Goal: Information Seeking & Learning: Learn about a topic

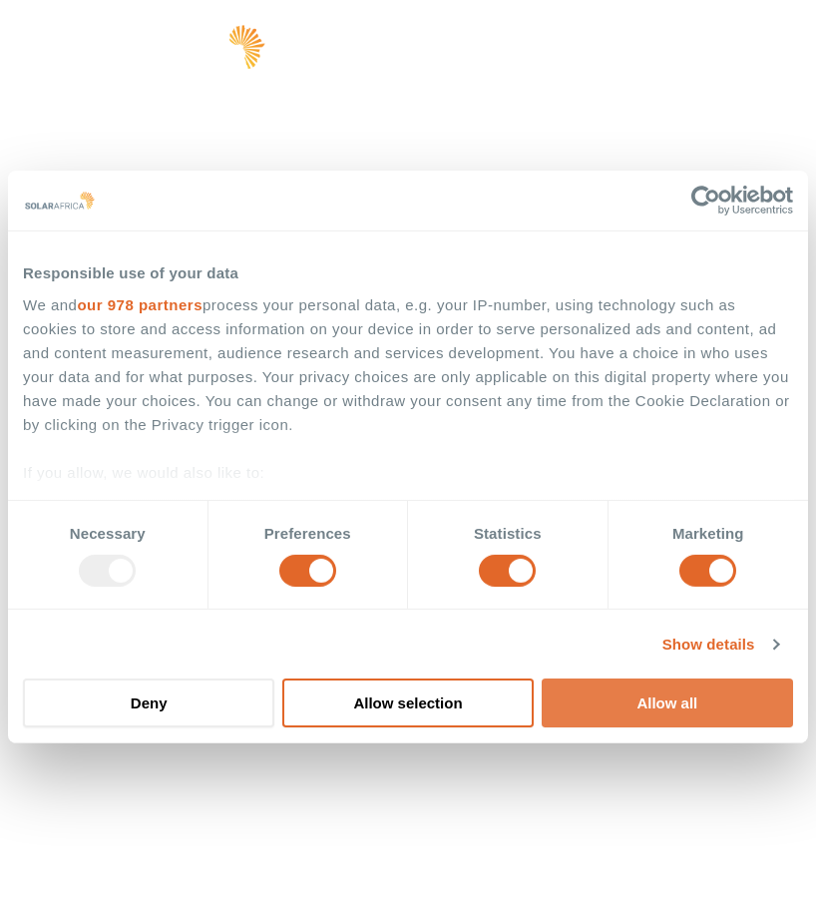
click at [599, 717] on button "Allow all" at bounding box center [667, 702] width 251 height 49
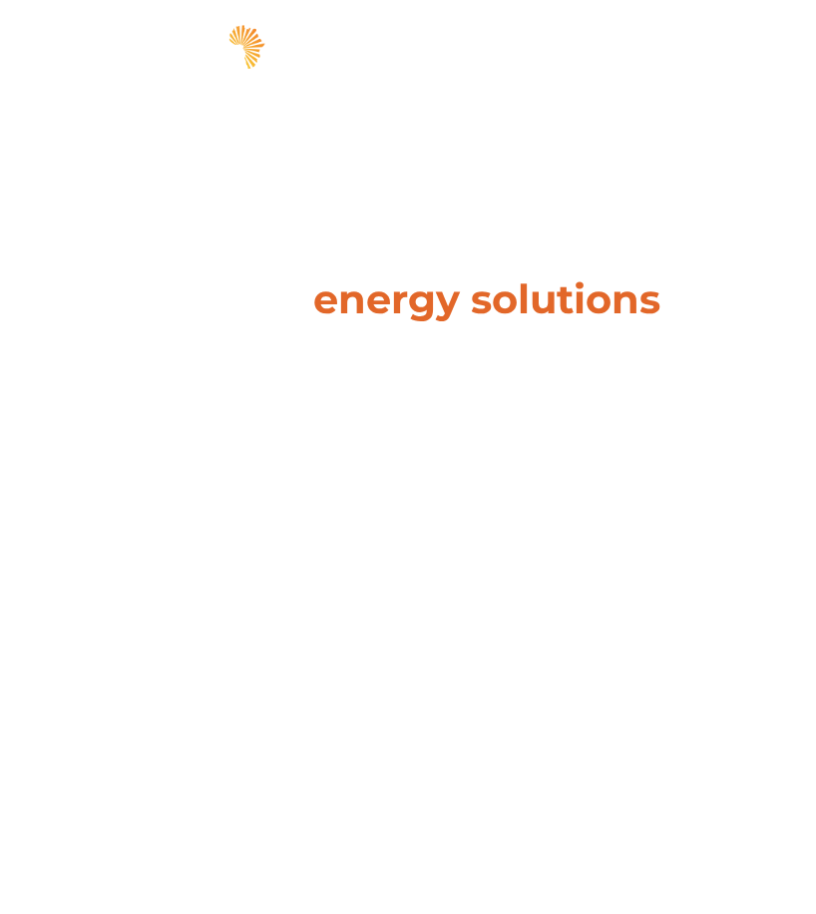
click at [712, 41] on span "hello" at bounding box center [711, 51] width 30 height 30
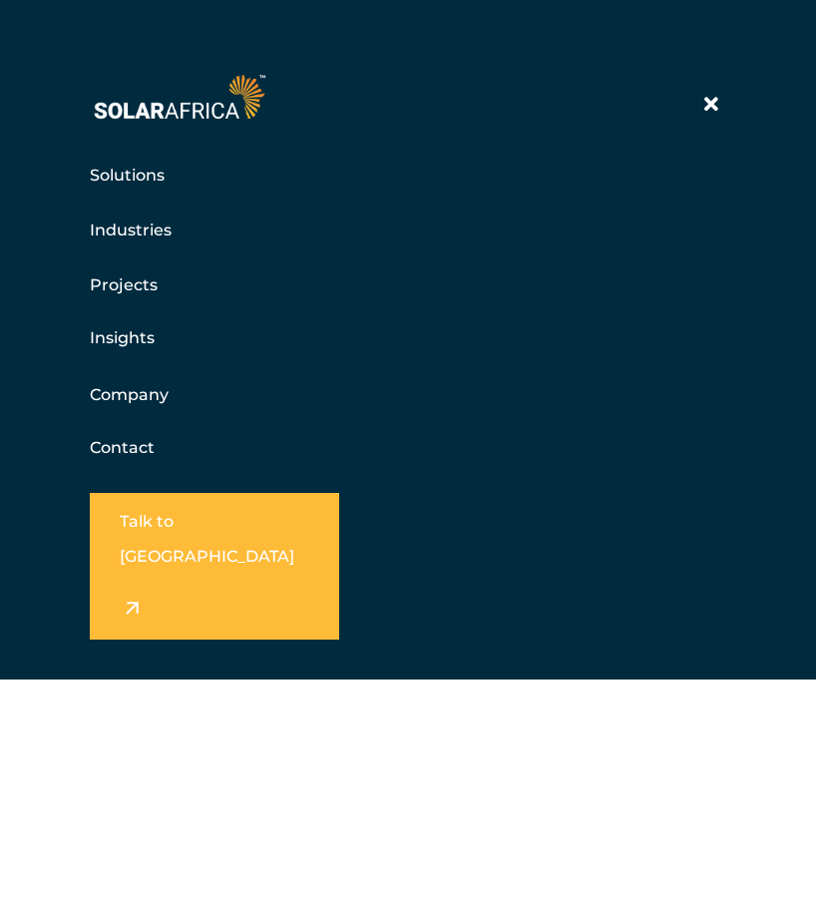
click at [118, 399] on link "Company" at bounding box center [129, 394] width 79 height 25
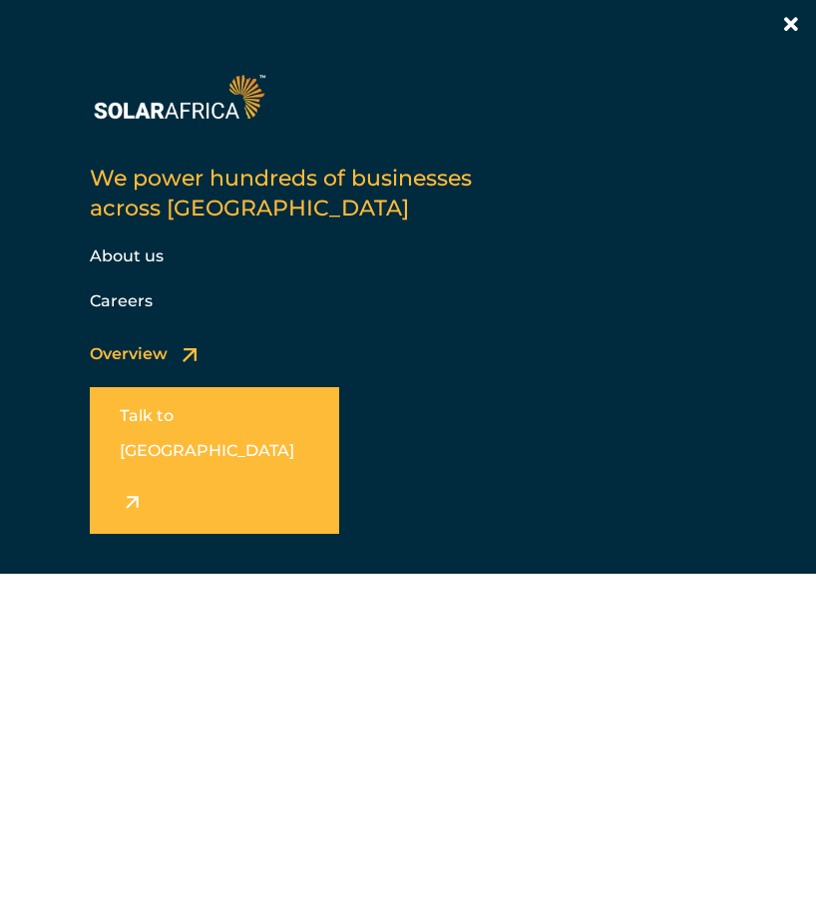
click at [139, 351] on link "Overview" at bounding box center [129, 353] width 78 height 19
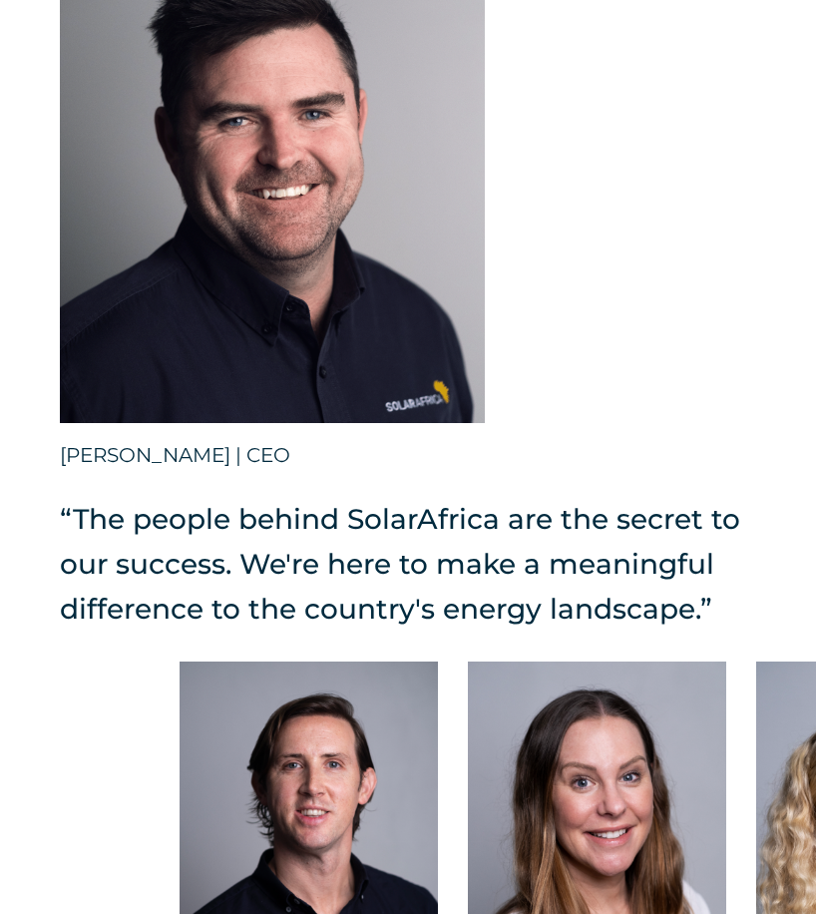
scroll to position [5587, 0]
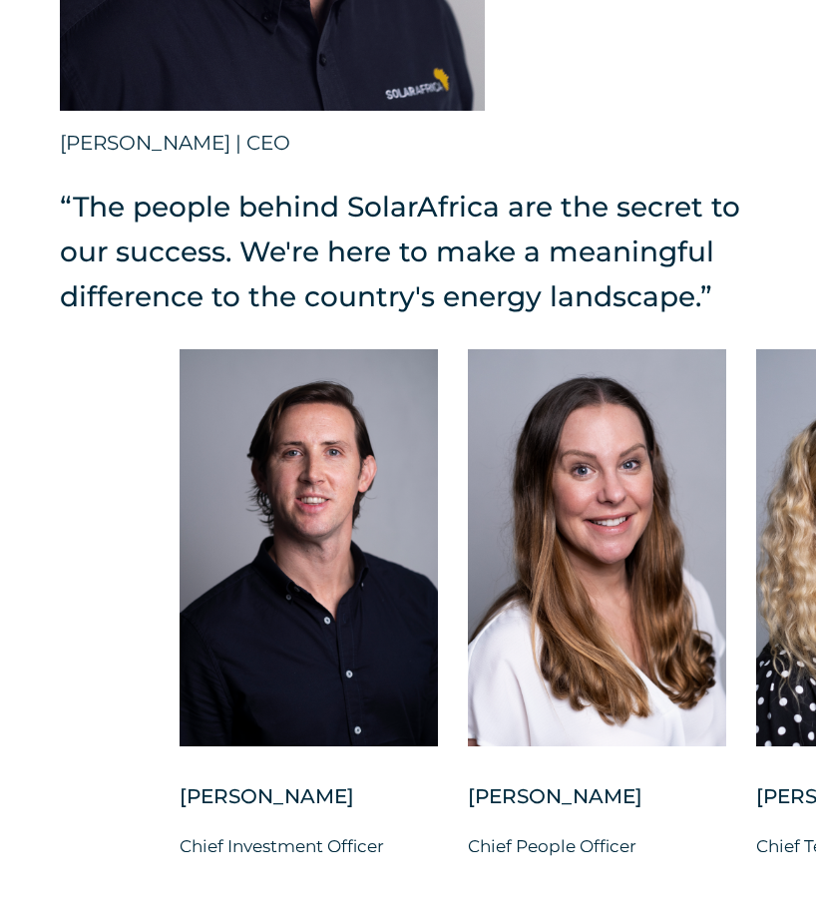
click at [301, 667] on div at bounding box center [309, 547] width 258 height 397
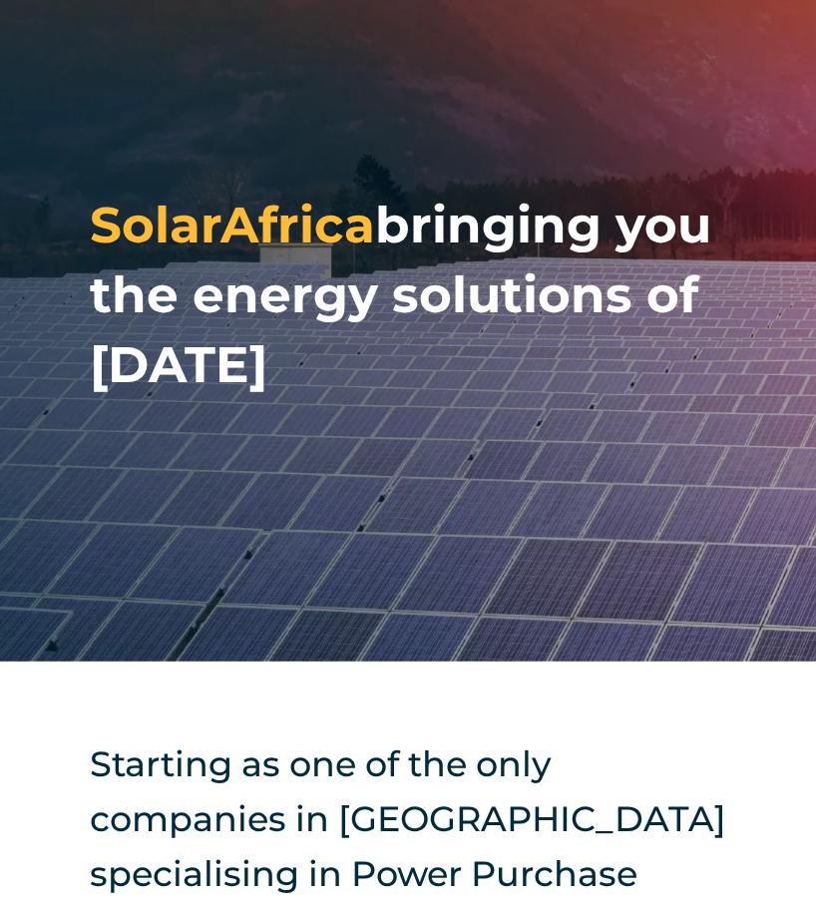
scroll to position [0, 0]
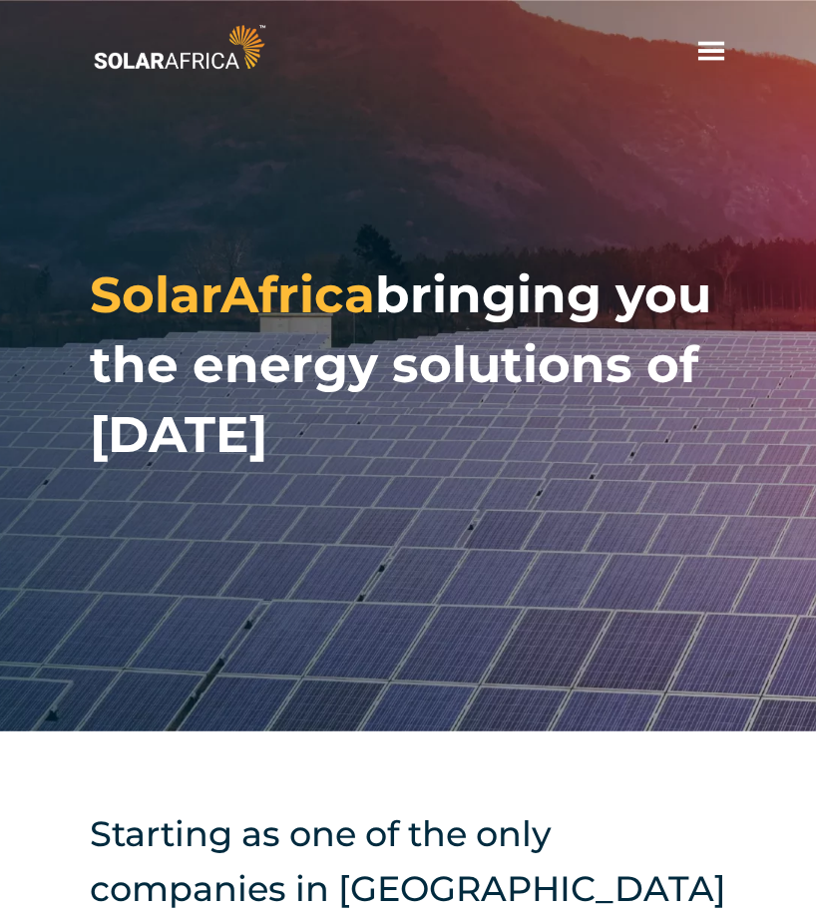
click at [726, 45] on div "hello Solutions Pick your solution Solar Wheeling Battery storage Energy tradin…" at bounding box center [408, 47] width 816 height 94
click at [712, 49] on span "hello" at bounding box center [711, 51] width 30 height 30
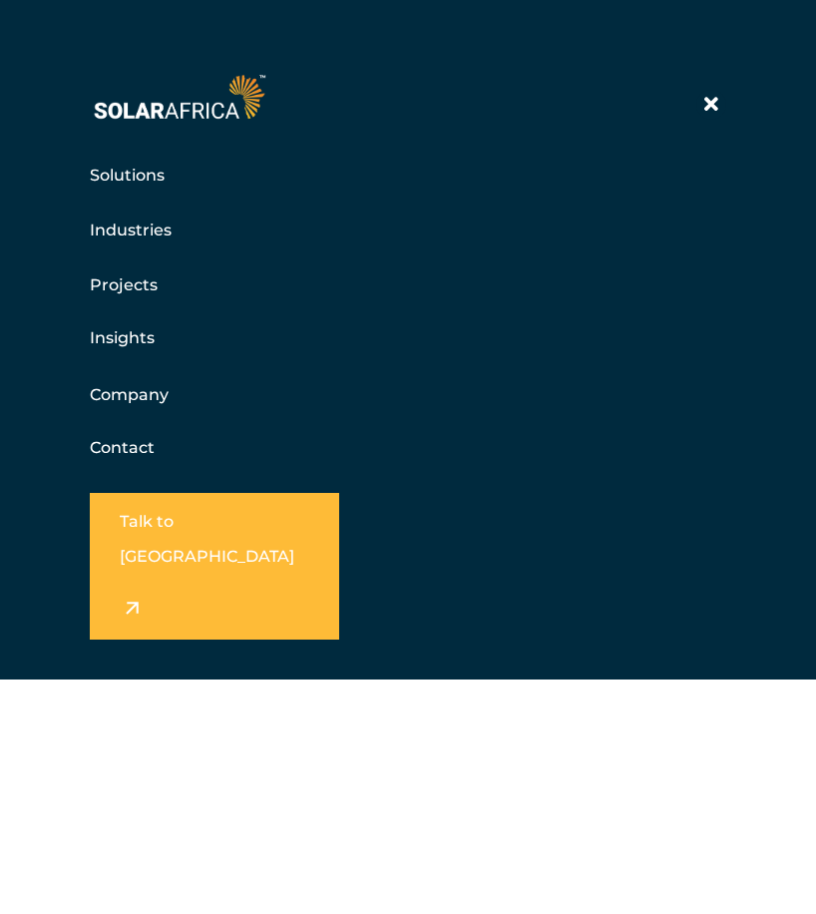
click at [118, 172] on link "Solutions" at bounding box center [127, 175] width 75 height 25
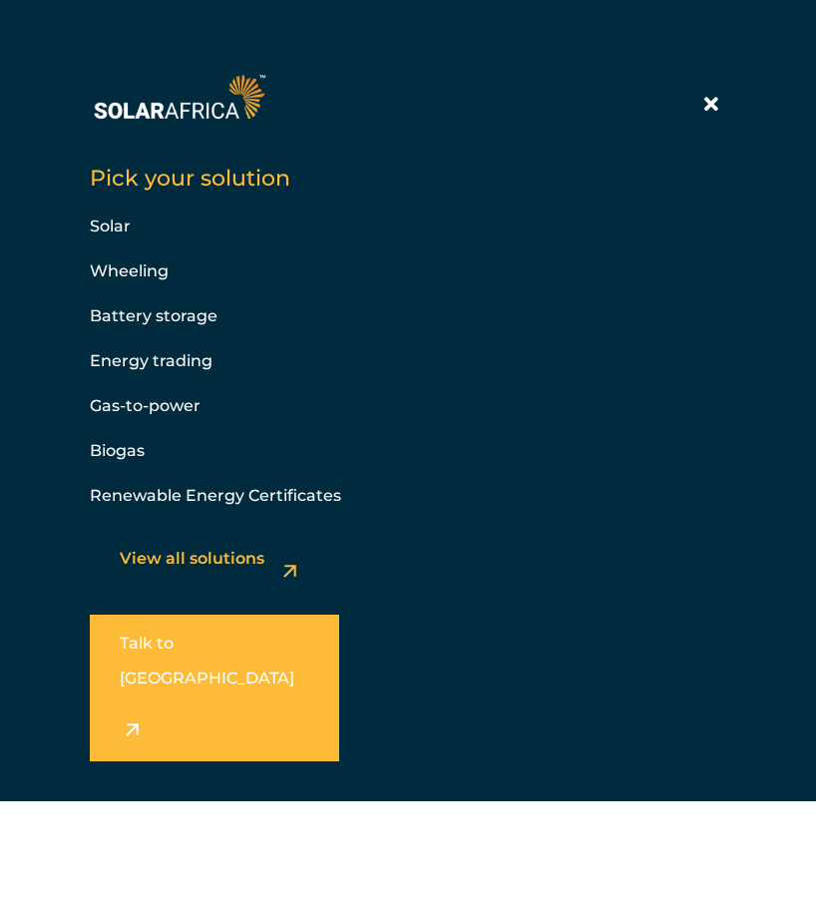
click at [197, 552] on link "View all solutions" at bounding box center [162, 559] width 145 height 19
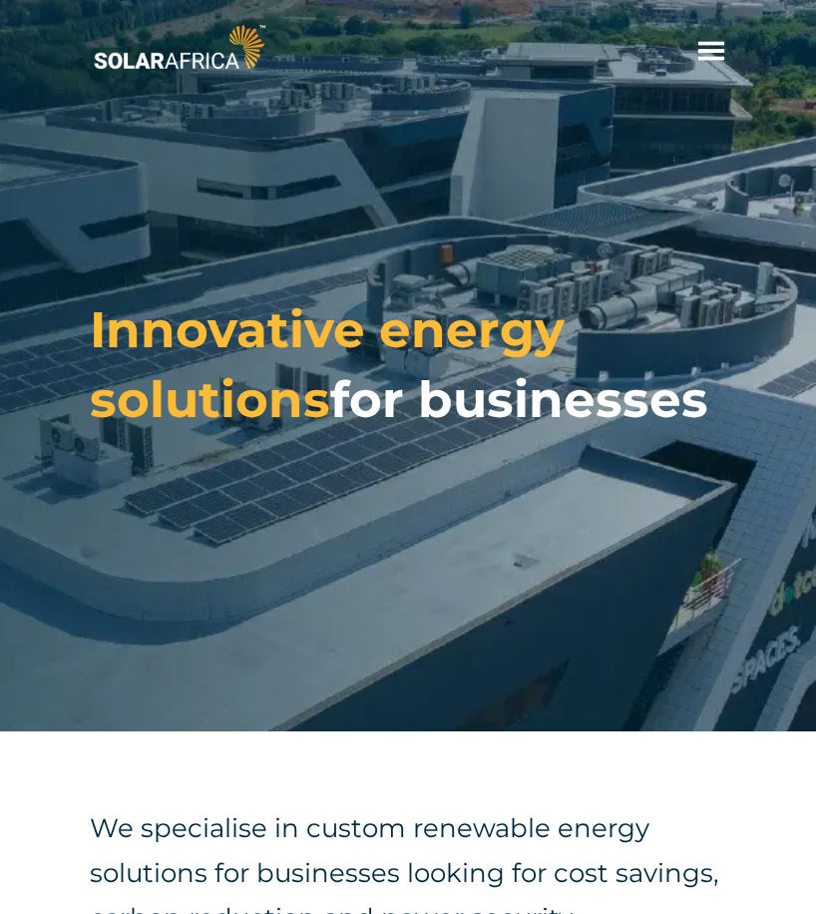
click at [721, 49] on span "hello" at bounding box center [711, 51] width 30 height 30
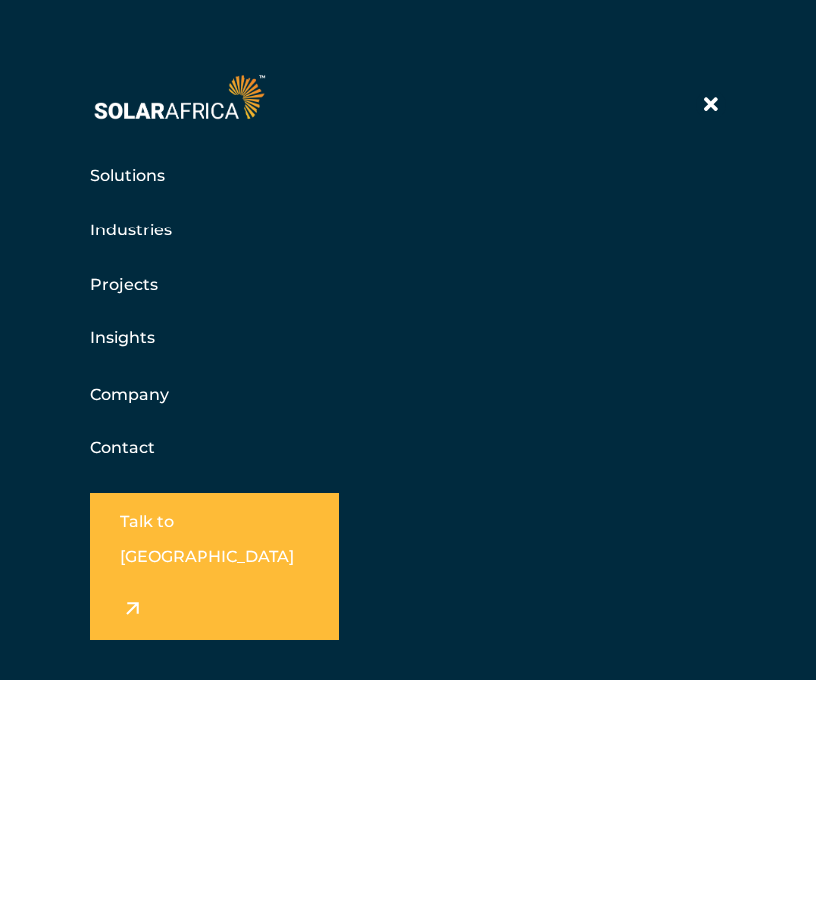
click at [116, 169] on link "Solutions" at bounding box center [127, 175] width 75 height 25
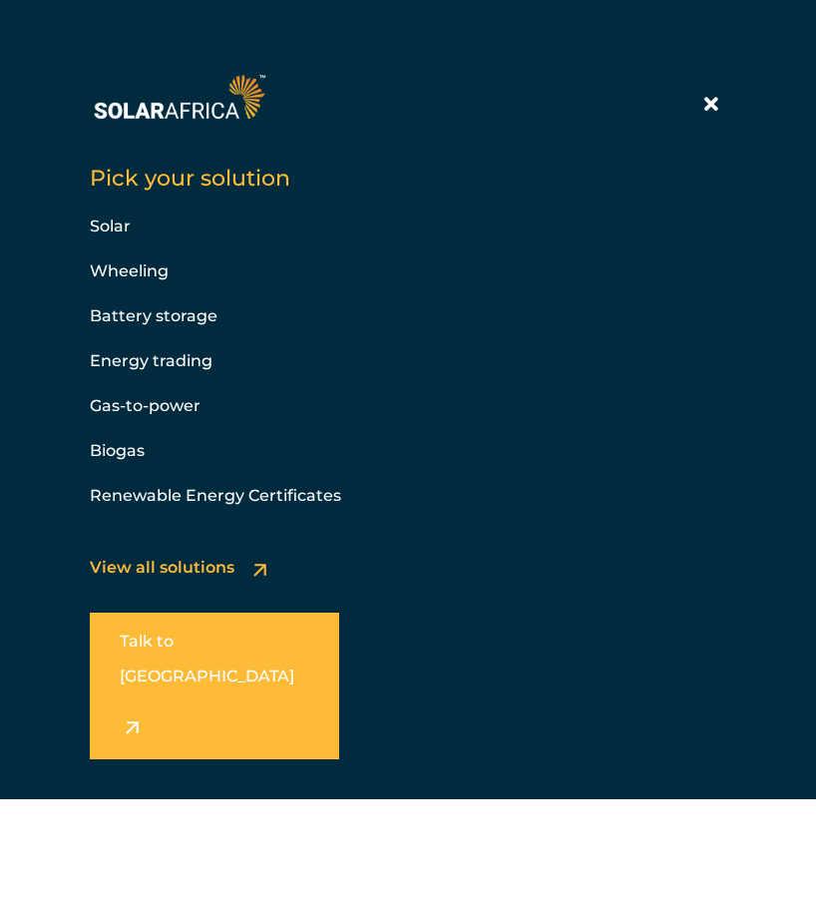
click at [146, 172] on h5 "Pick your solution" at bounding box center [408, 179] width 637 height 30
click at [90, 182] on h5 "Pick your solution" at bounding box center [408, 179] width 637 height 30
click at [90, 174] on h5 "Pick your solution" at bounding box center [408, 179] width 637 height 30
click at [104, 171] on h5 "Pick your solution" at bounding box center [408, 179] width 637 height 30
click at [156, 548] on link at bounding box center [214, 566] width 249 height 147
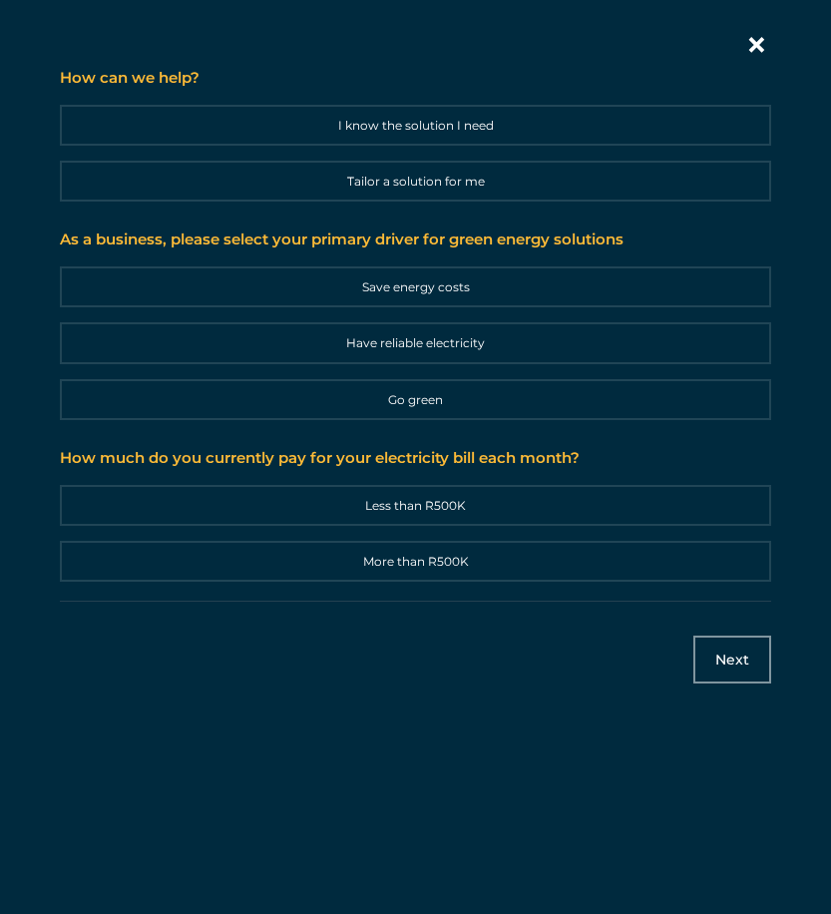
click at [754, 44] on icon "Contact form | Slide-in" at bounding box center [757, 45] width 16 height 16
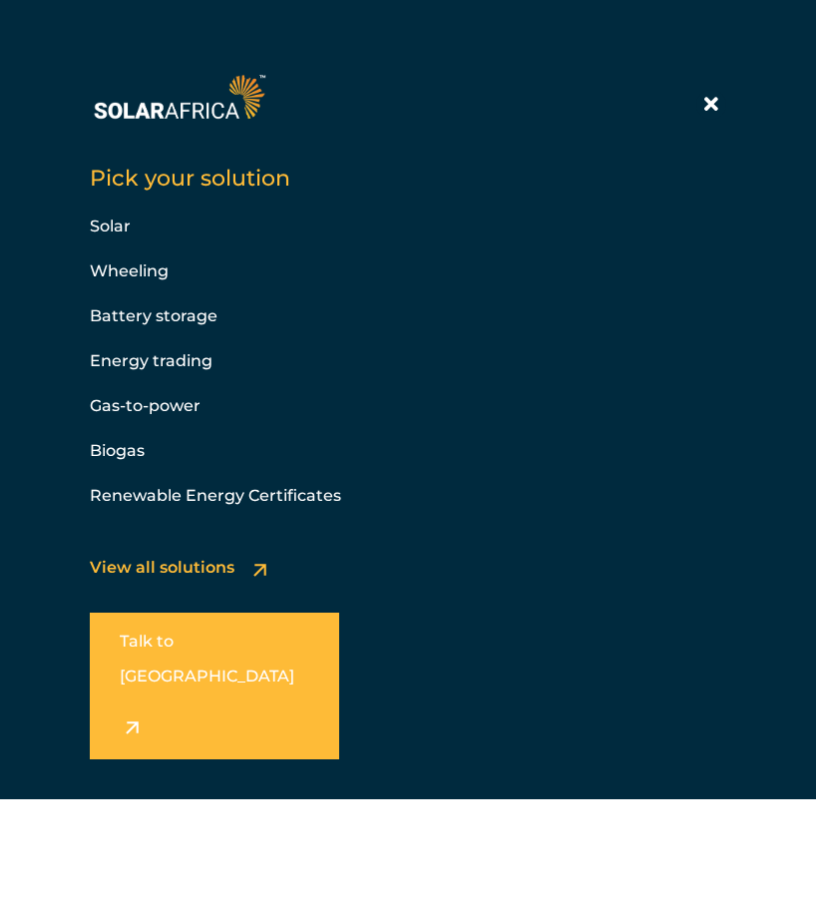
click at [146, 555] on link "View all solutions" at bounding box center [162, 559] width 145 height 19
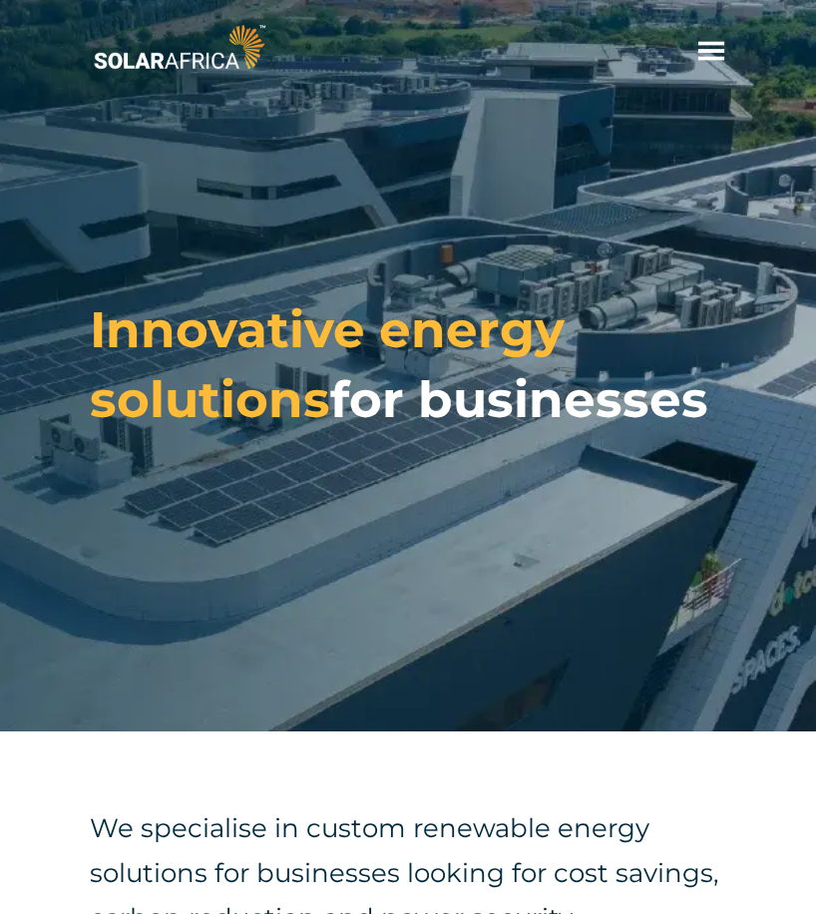
click at [724, 44] on span "hello" at bounding box center [711, 51] width 30 height 30
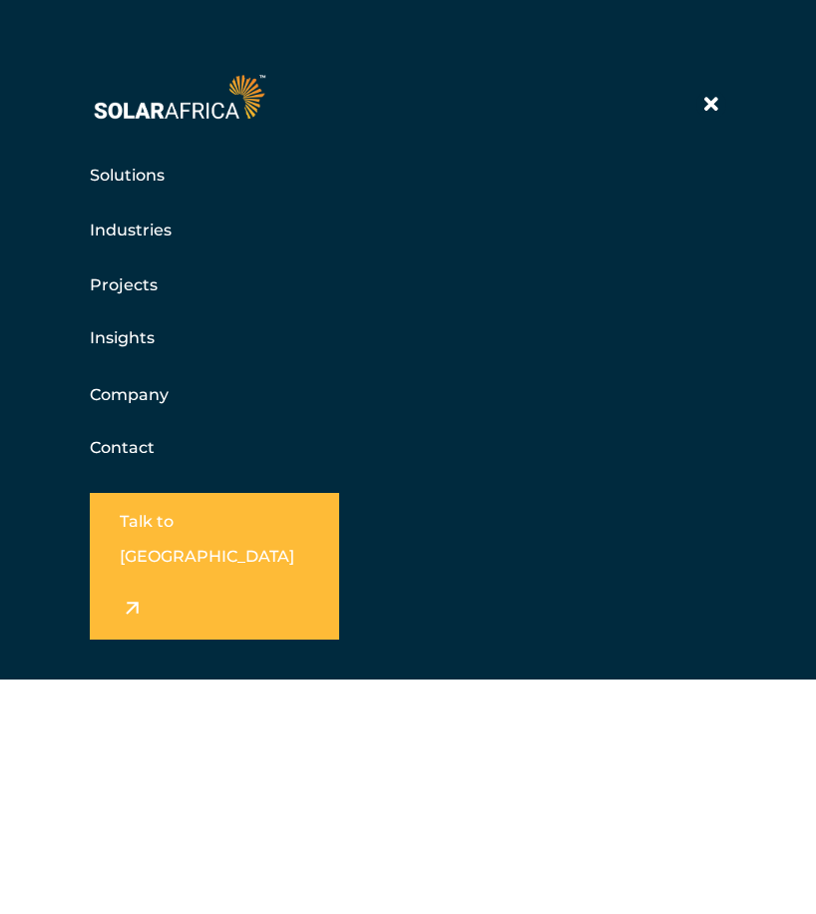
click at [120, 173] on link "Solutions" at bounding box center [127, 175] width 75 height 25
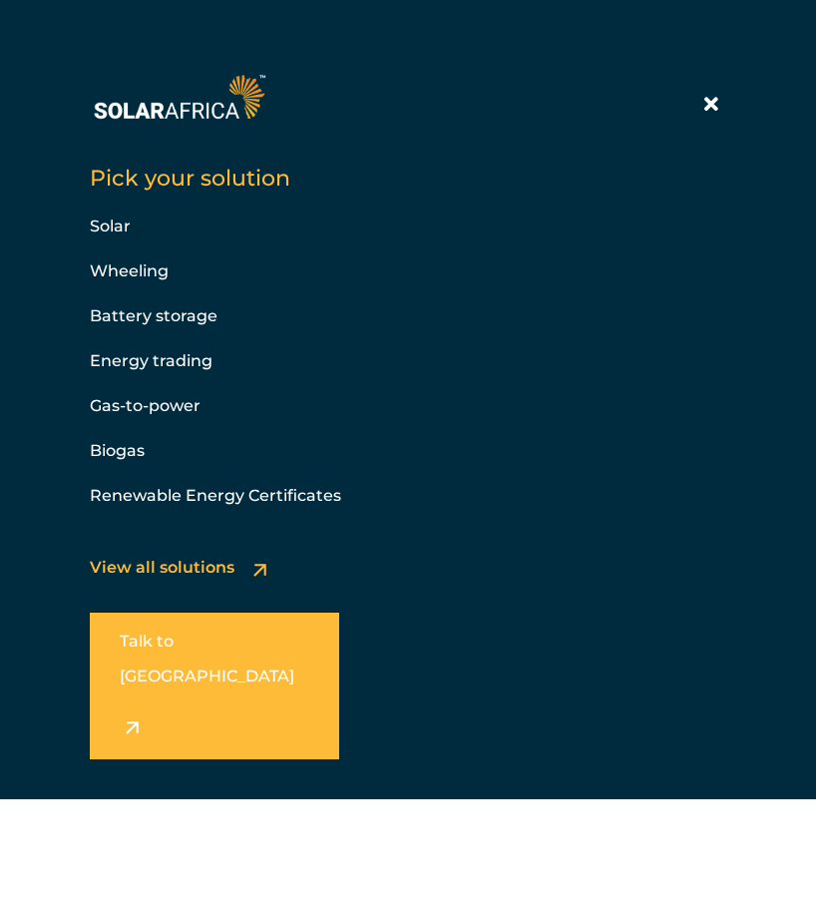
click at [705, 96] on icon at bounding box center [711, 105] width 14 height 20
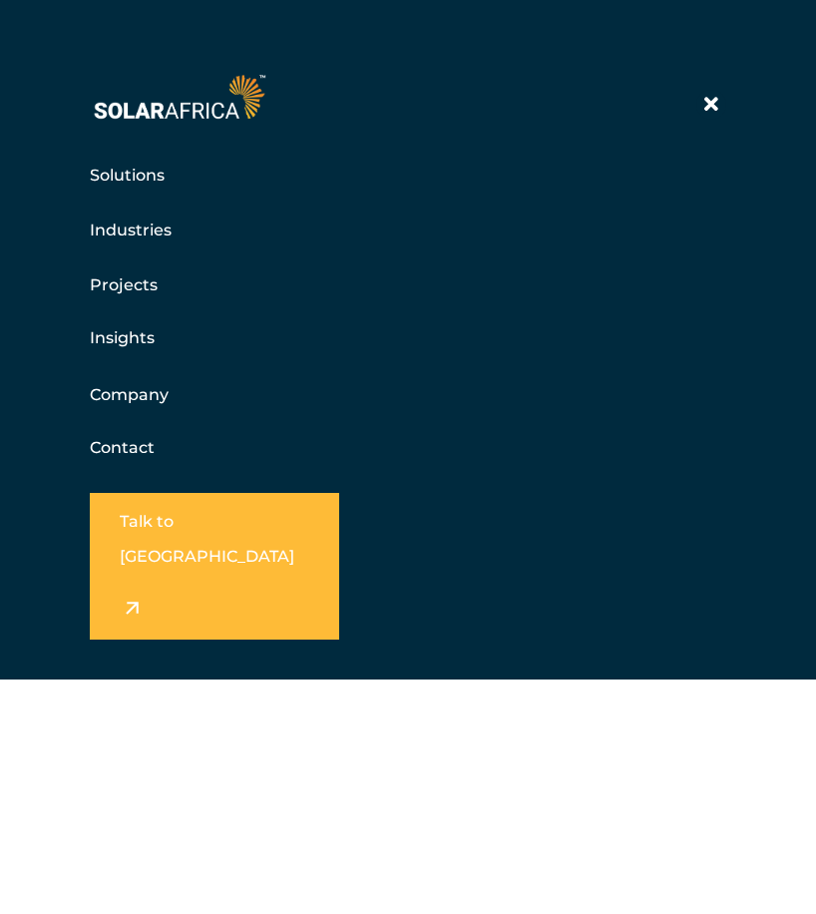
click at [125, 391] on link "Company" at bounding box center [129, 394] width 79 height 25
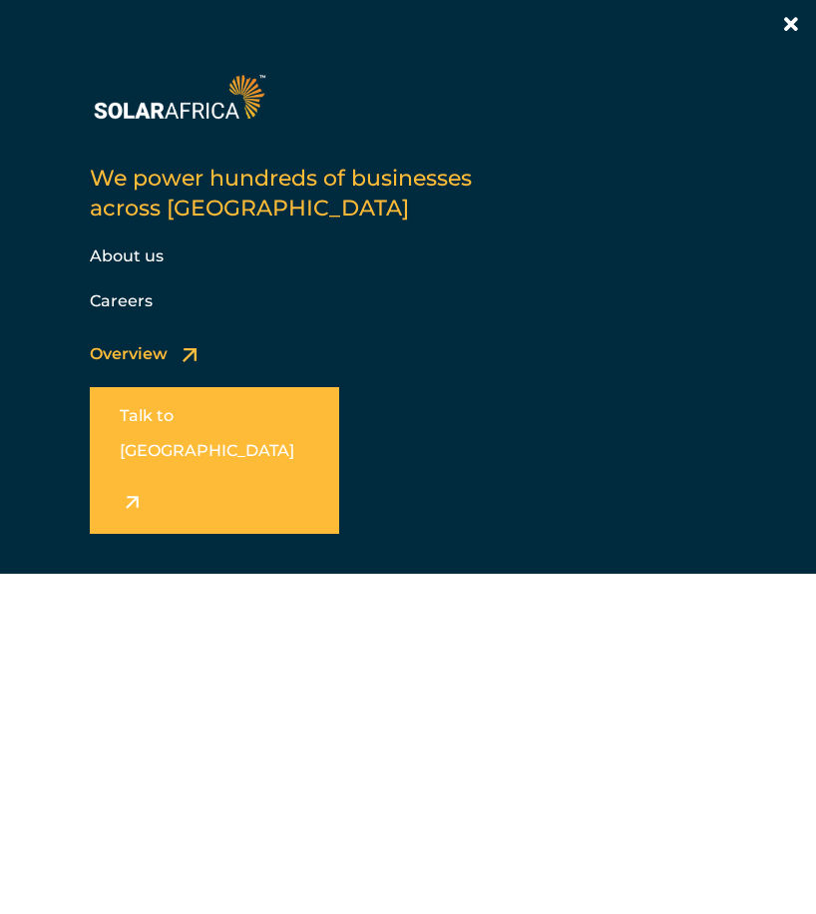
click at [138, 251] on link "About us" at bounding box center [127, 255] width 74 height 19
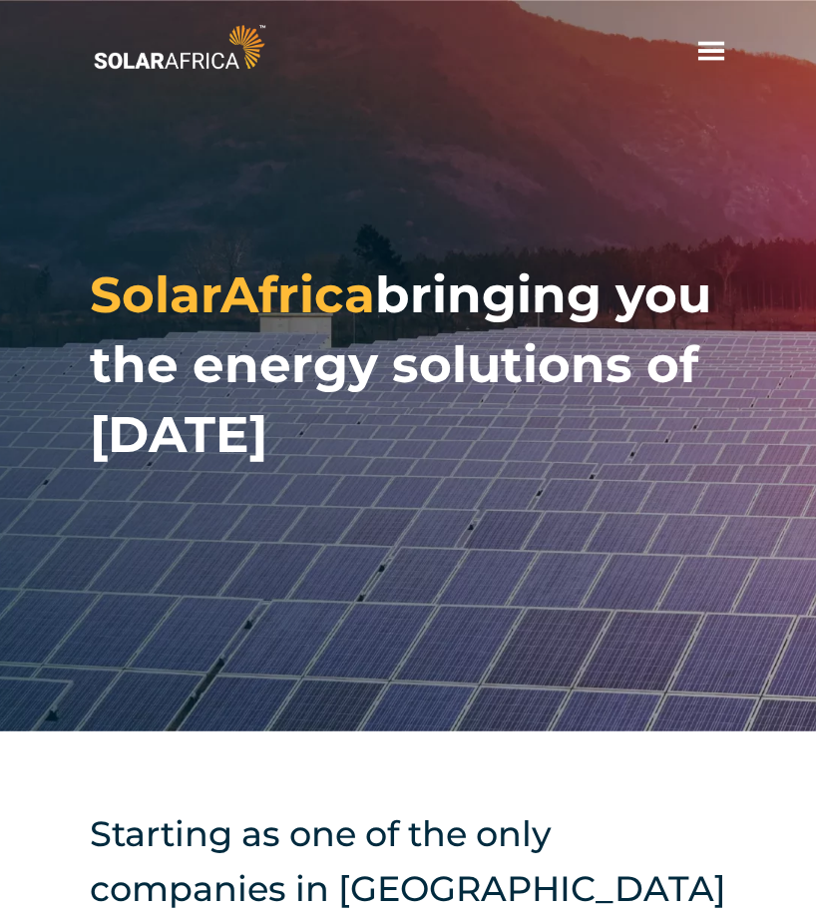
click at [703, 36] on div "hello Solutions Pick your solution Solar Wheeling Battery storage Energy tradin…" at bounding box center [711, 47] width 30 height 40
click at [692, 47] on div "hello Solutions Pick your solution Solar Wheeling Battery storage Energy tradin…" at bounding box center [408, 47] width 816 height 94
click at [699, 51] on span "hello" at bounding box center [711, 51] width 30 height 30
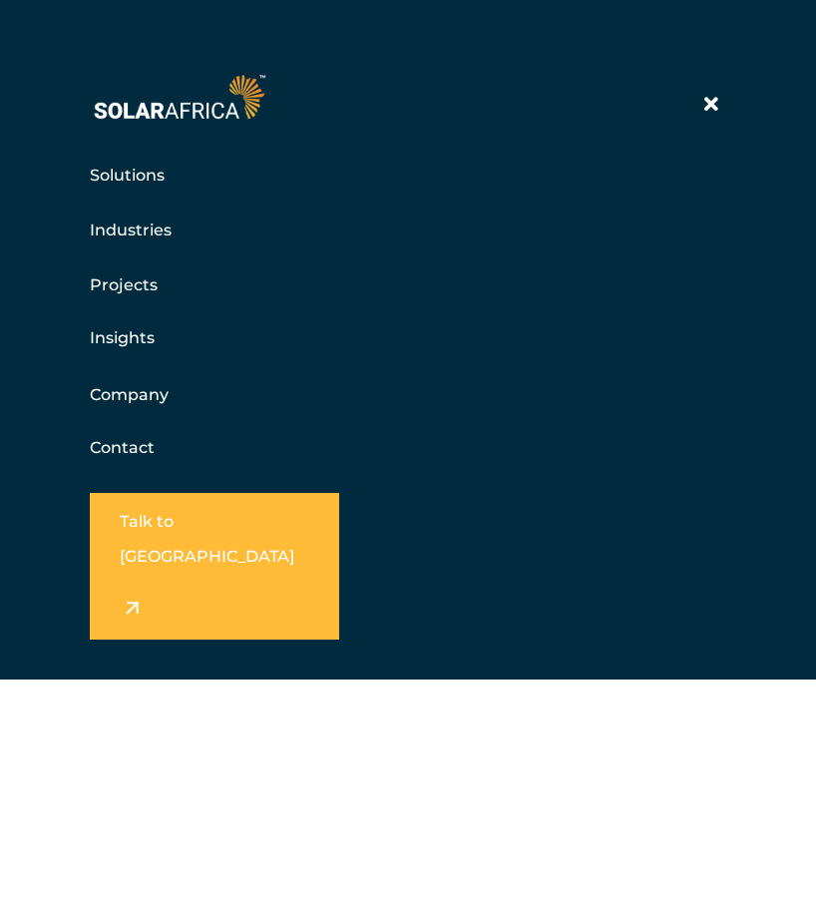
click at [122, 281] on link "Projects" at bounding box center [124, 284] width 68 height 25
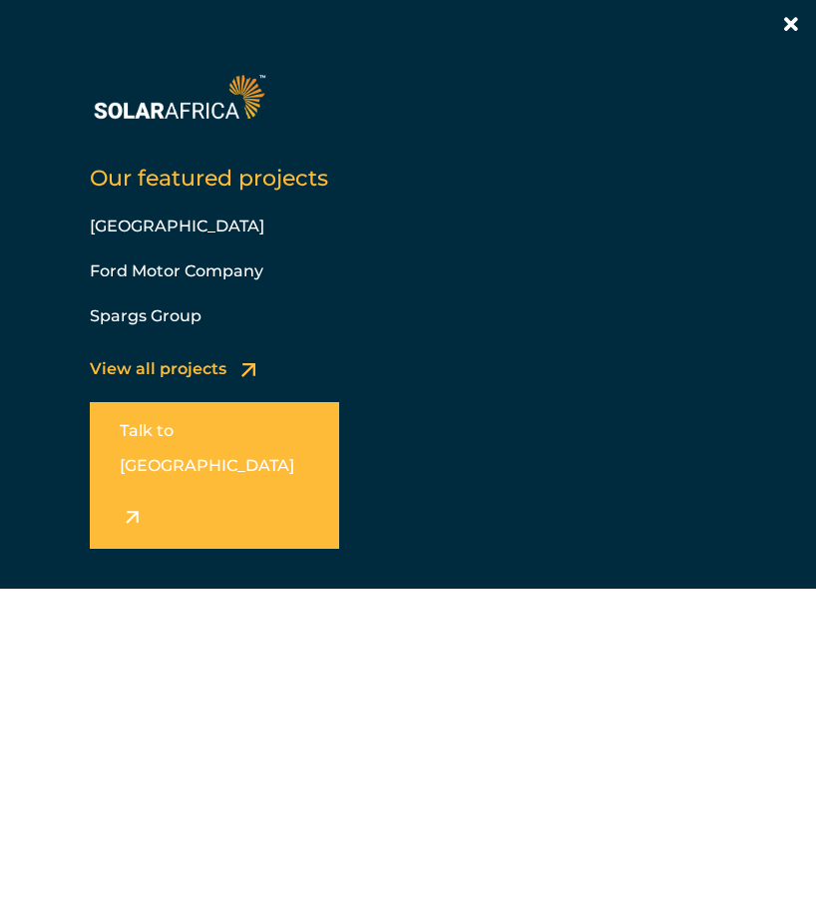
click at [157, 367] on link "View all projects" at bounding box center [158, 368] width 137 height 19
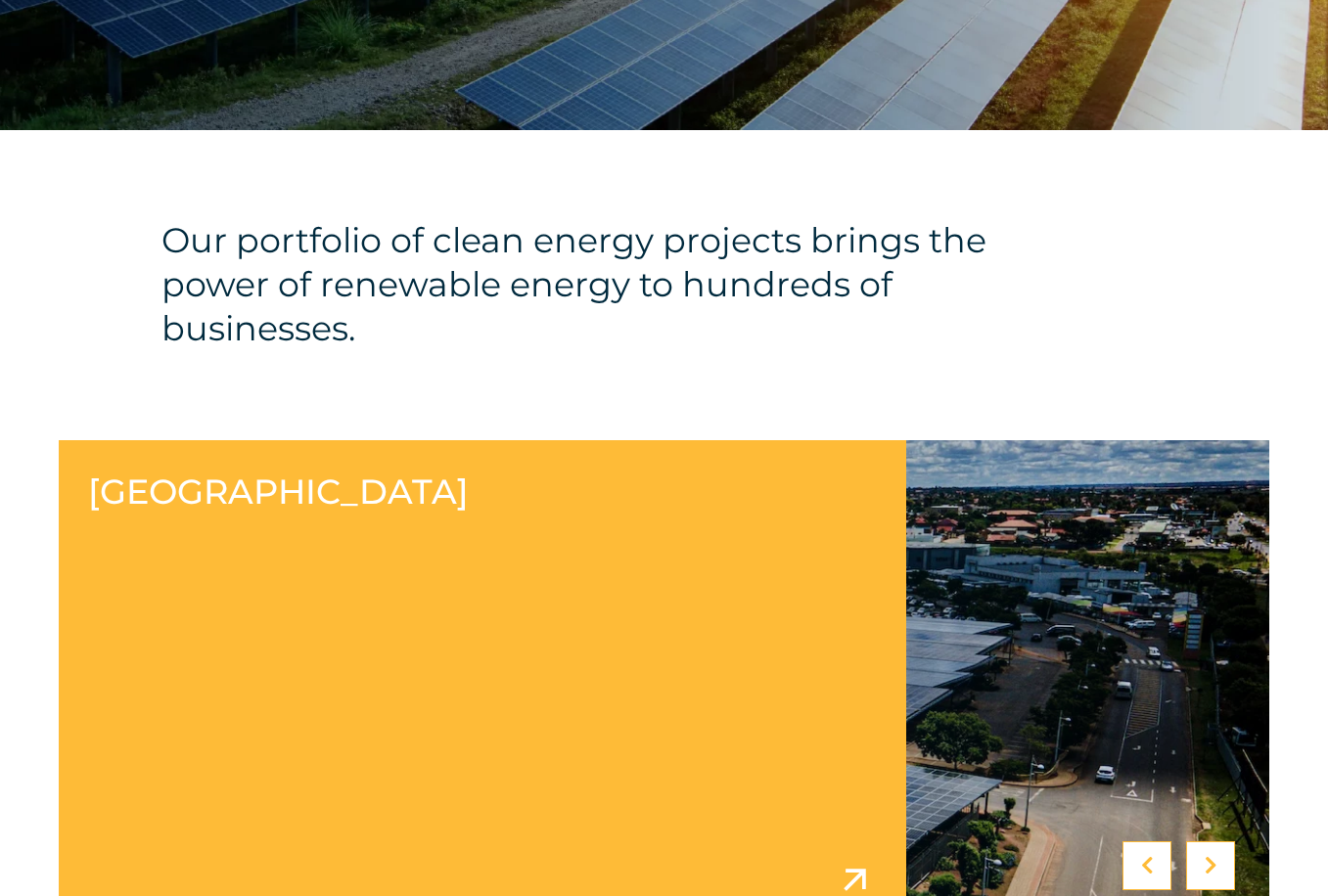
scroll to position [782, 0]
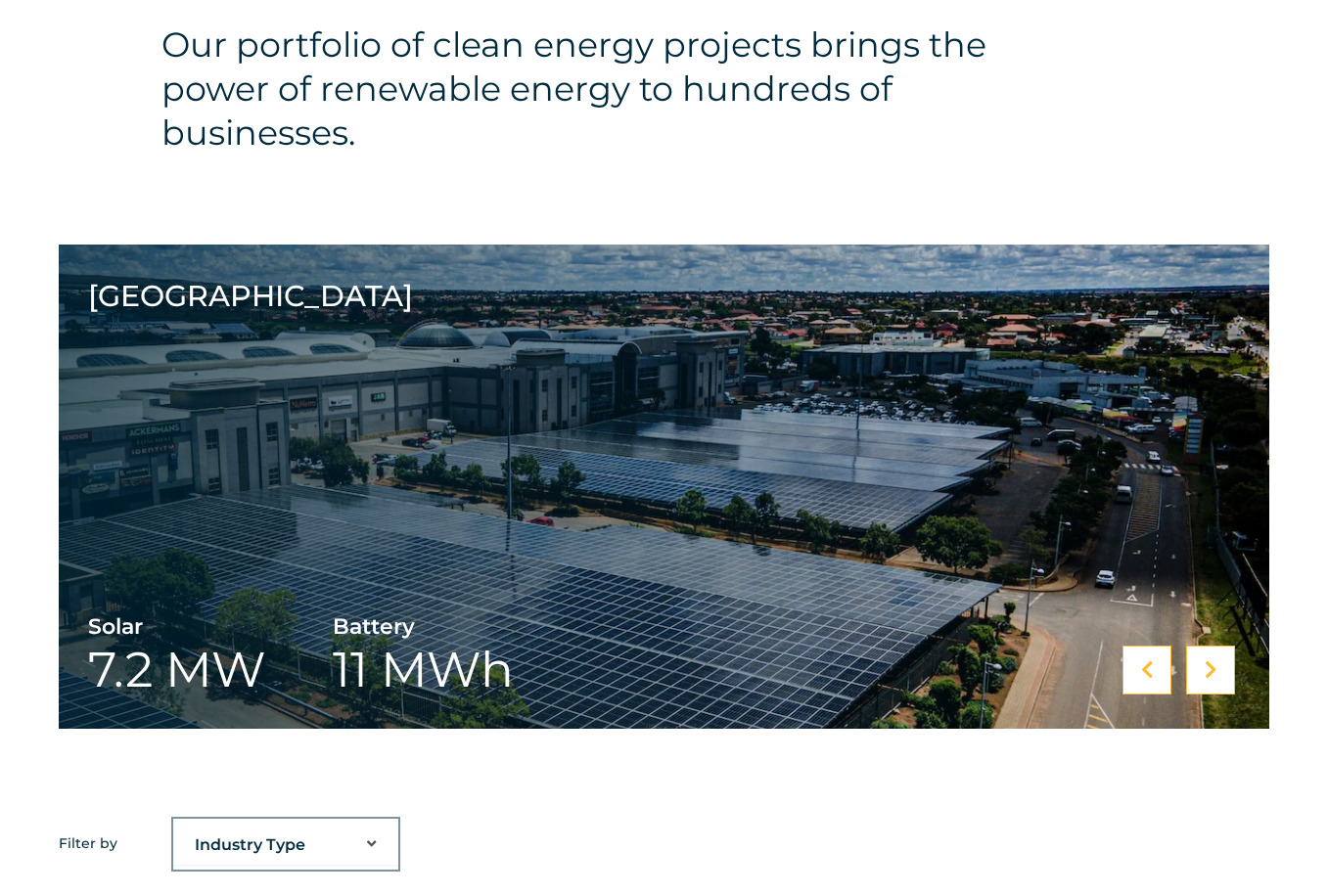
click at [799, 661] on icon at bounding box center [1210, 670] width 13 height 20
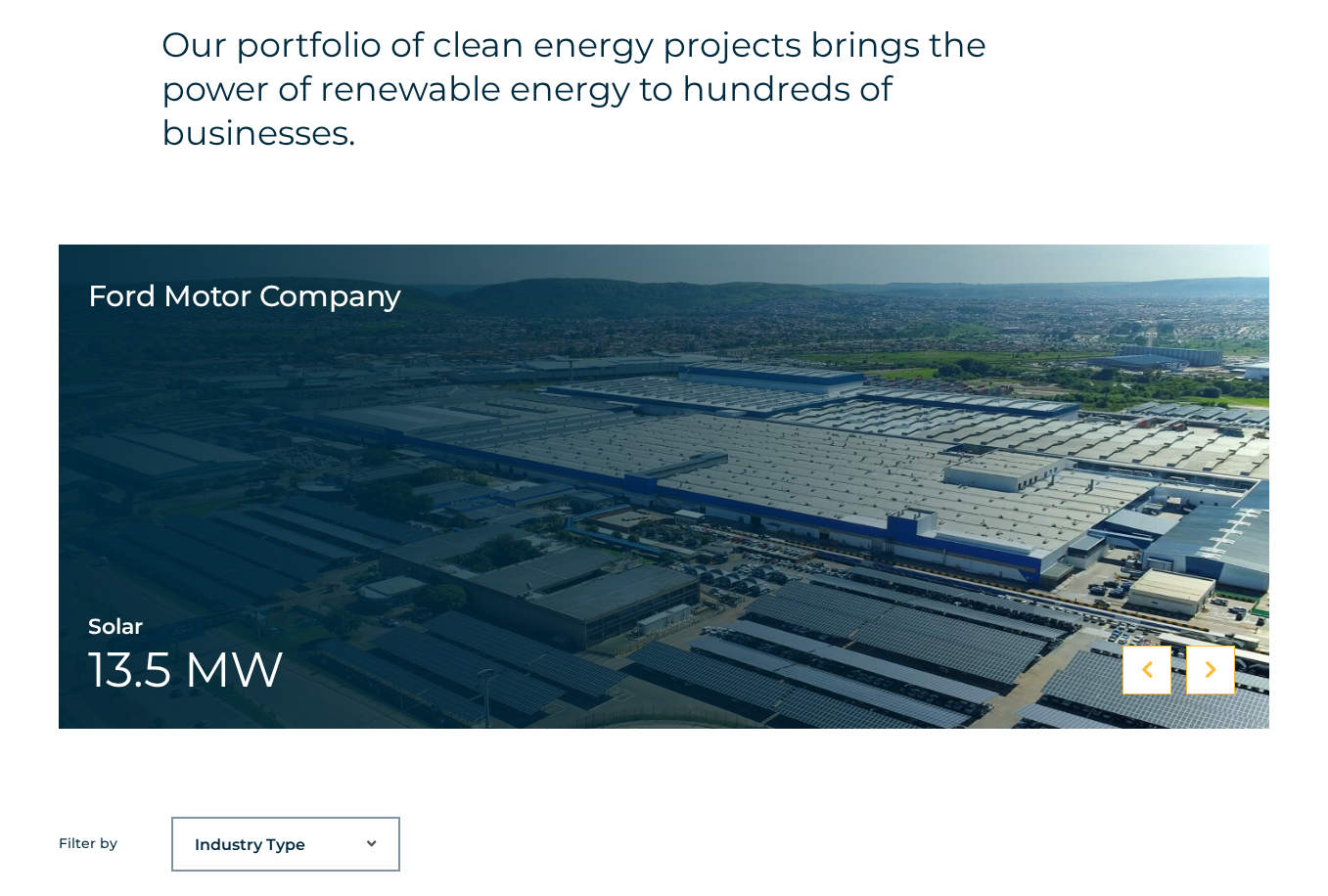
click at [799, 661] on icon at bounding box center [1210, 670] width 13 height 20
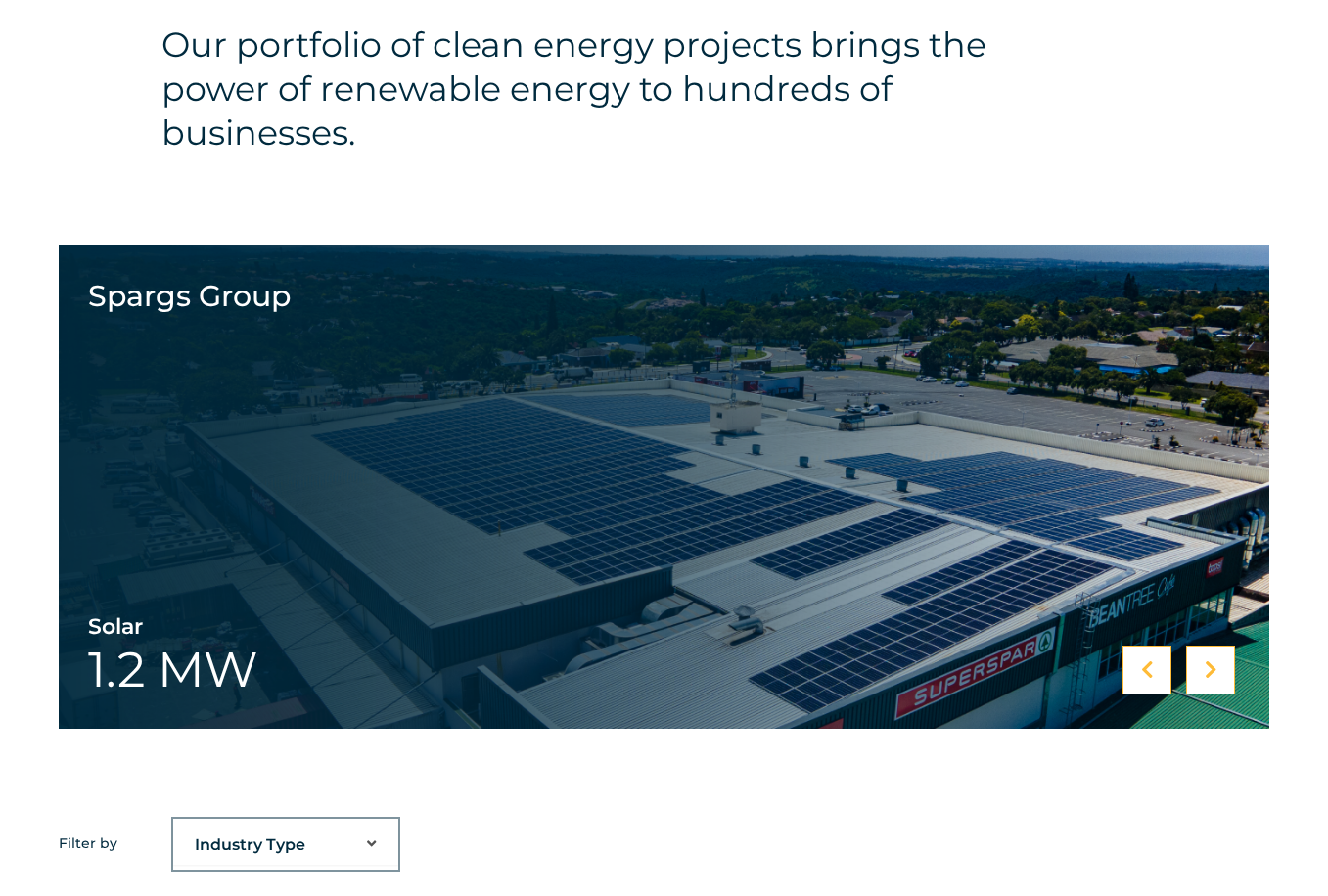
click at [799, 661] on div at bounding box center [1147, 670] width 49 height 49
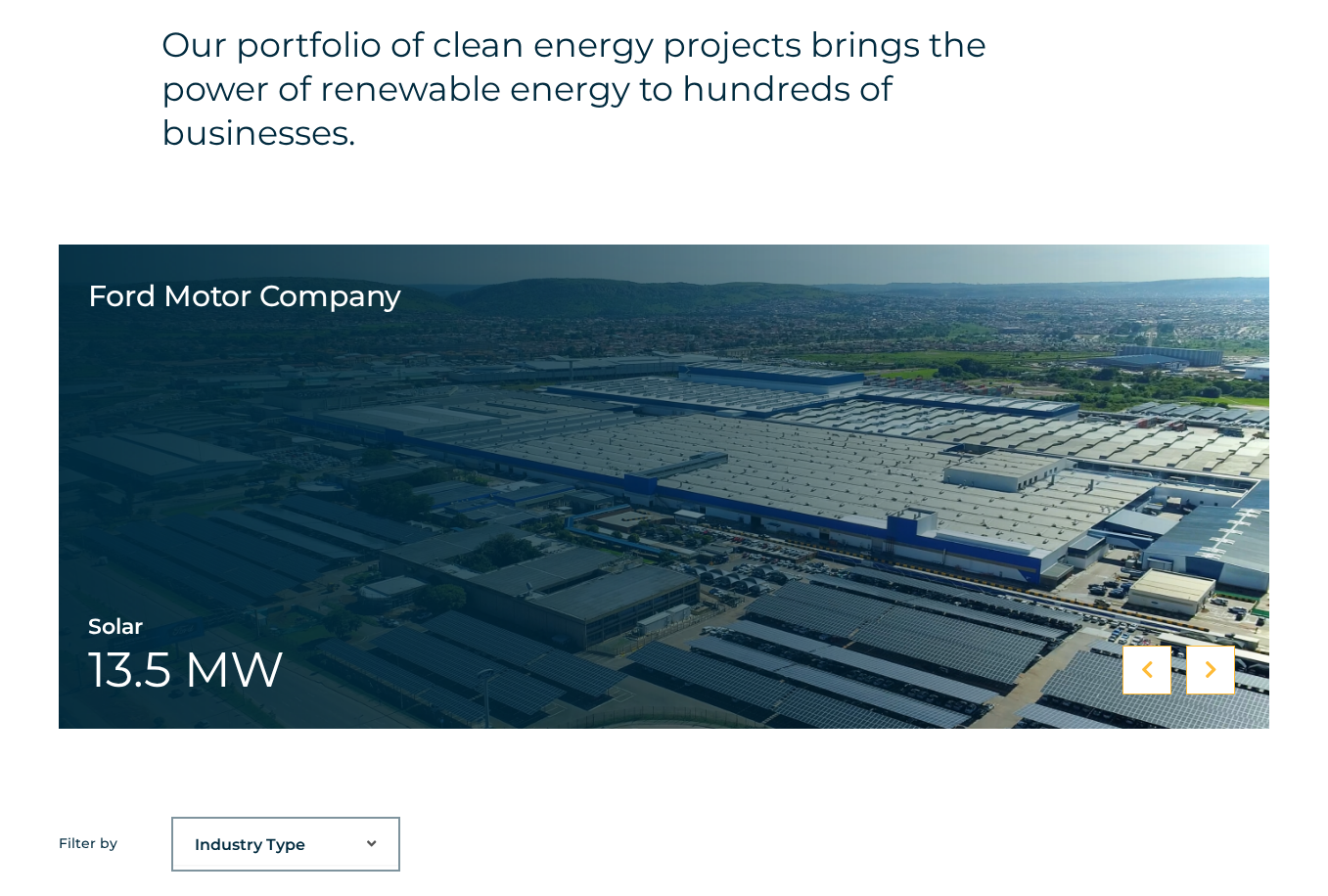
click at [799, 661] on div at bounding box center [1147, 670] width 49 height 49
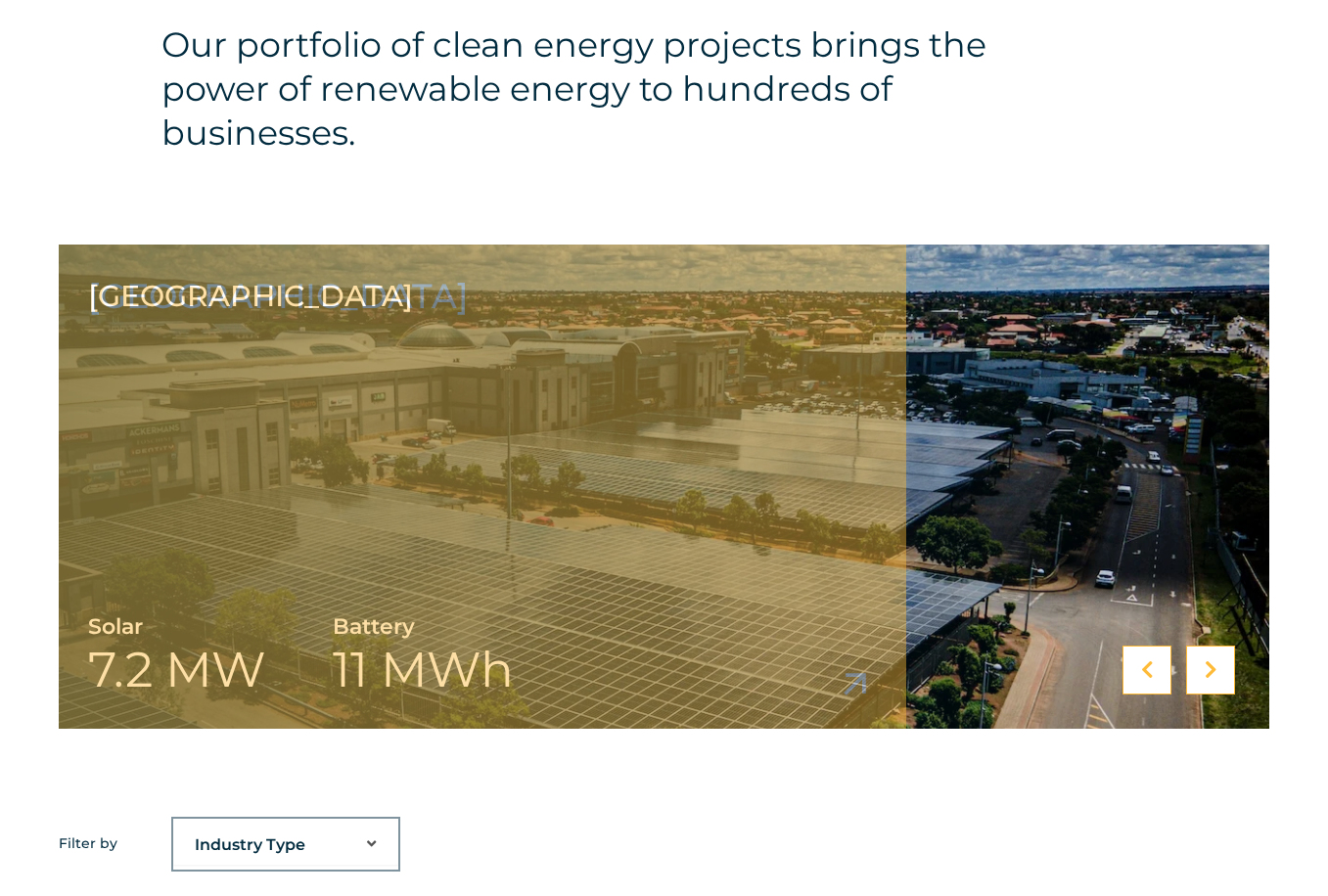
click at [799, 660] on div at bounding box center [1210, 670] width 49 height 49
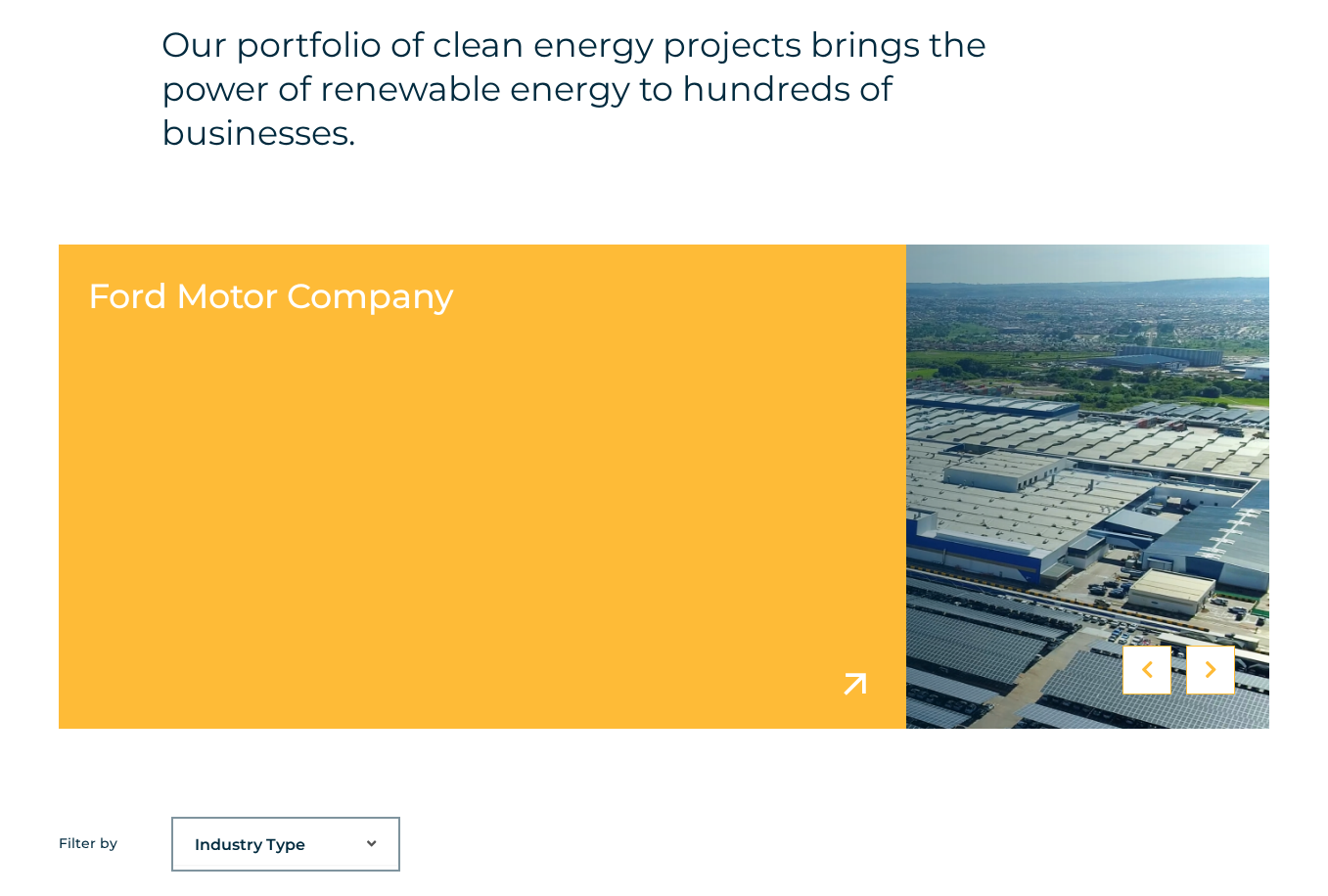
click at [589, 461] on link at bounding box center [664, 486] width 1210 height 484
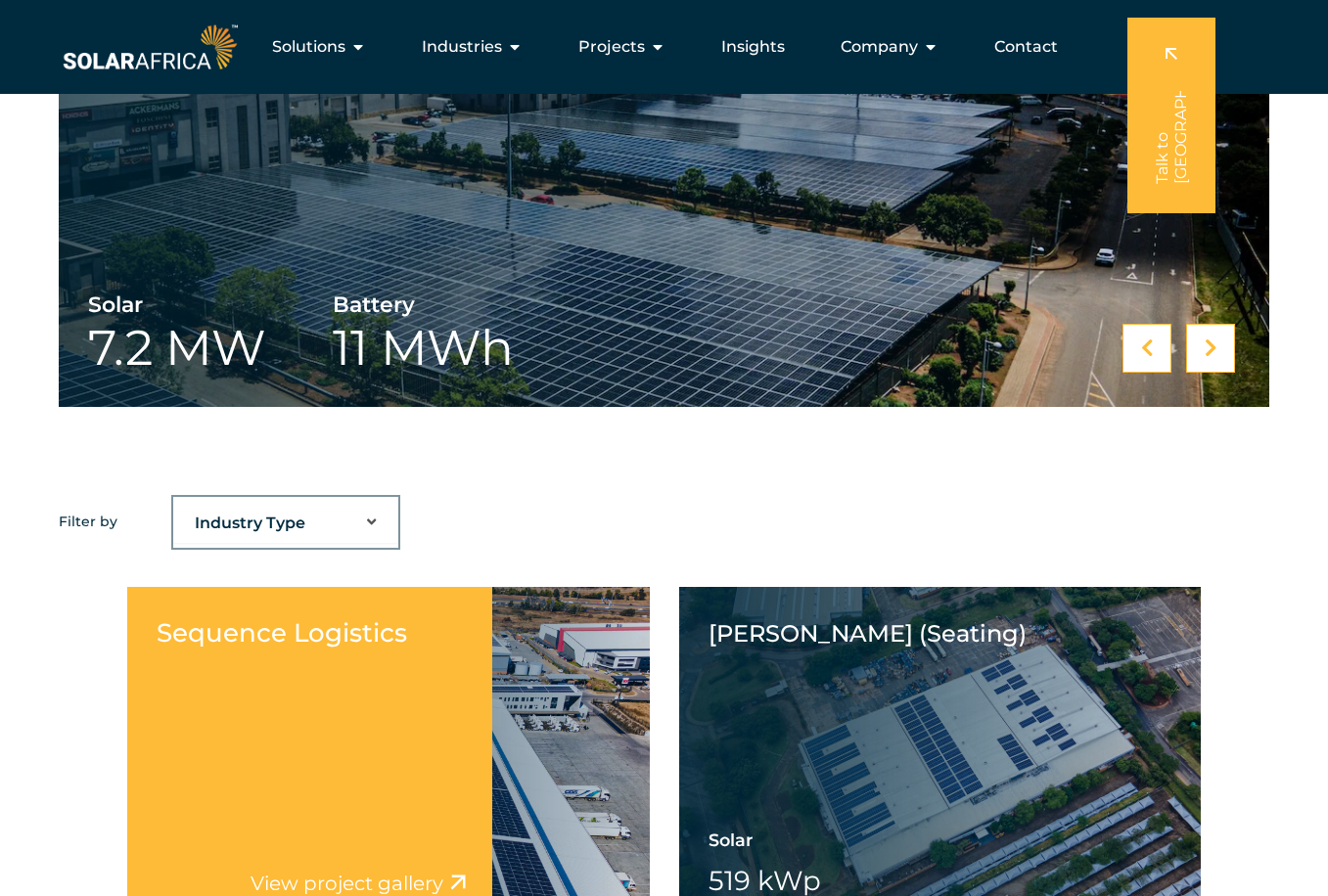
scroll to position [782, 0]
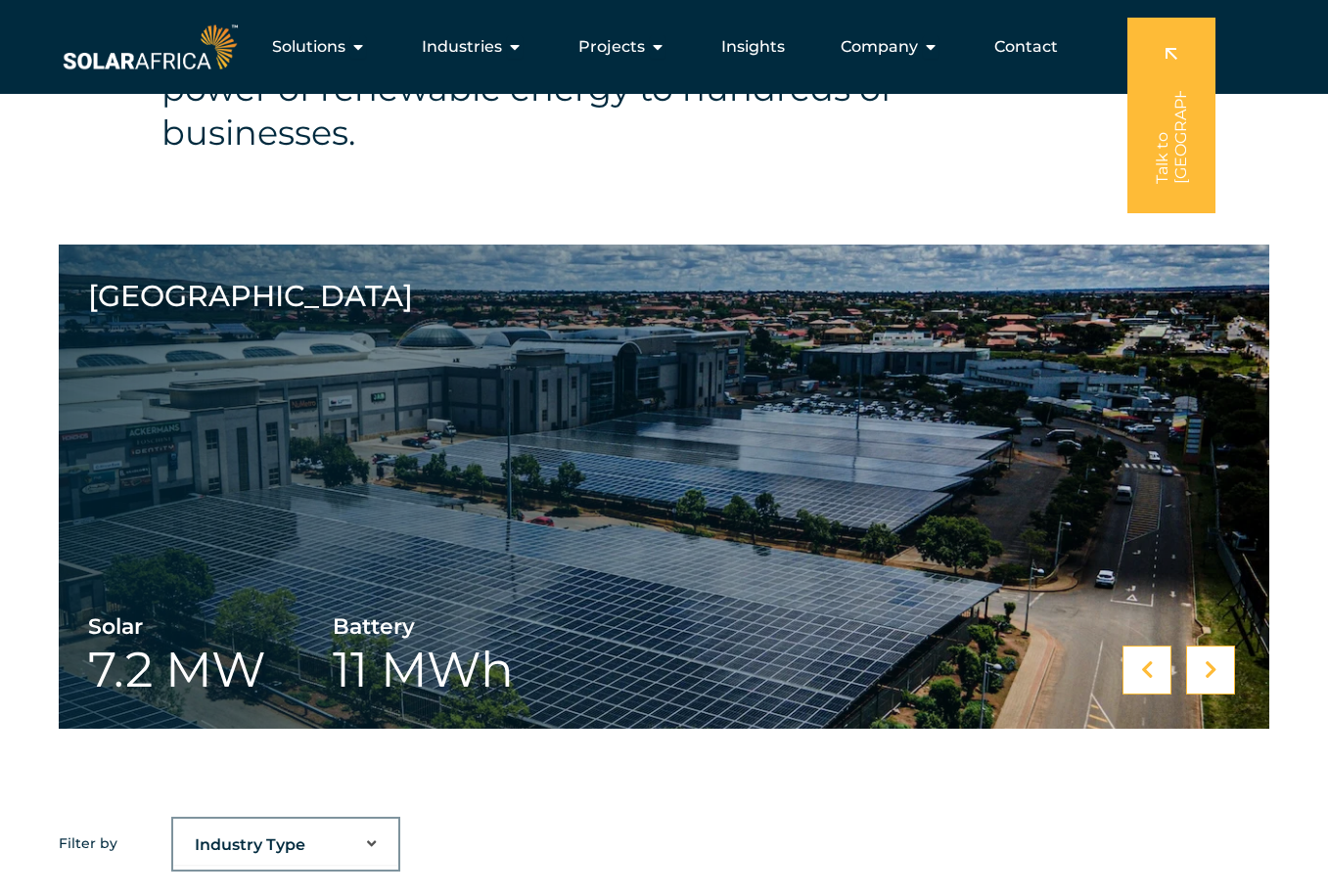
click at [1223, 675] on div at bounding box center [1210, 670] width 49 height 49
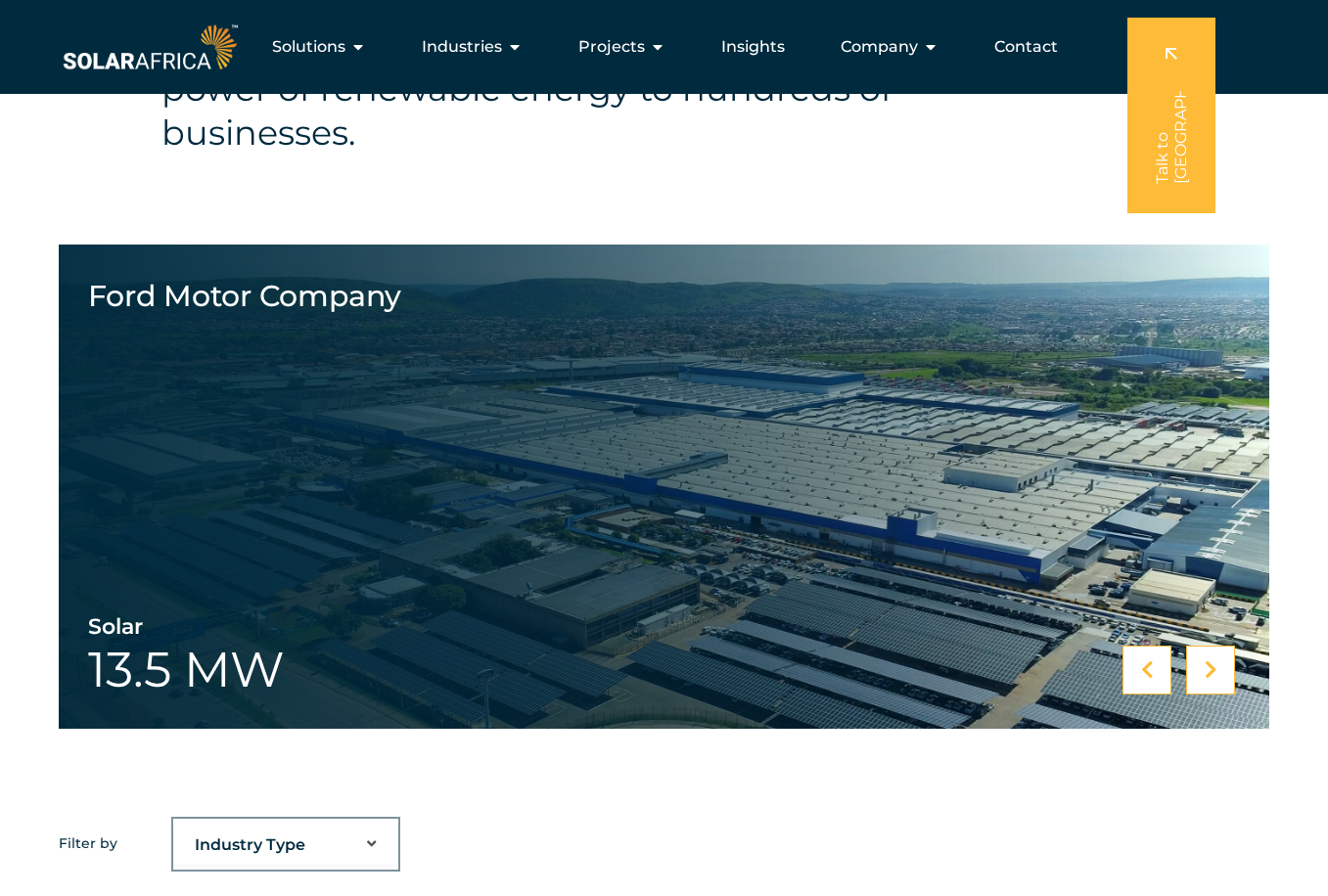
click at [1205, 672] on icon at bounding box center [1210, 670] width 13 height 20
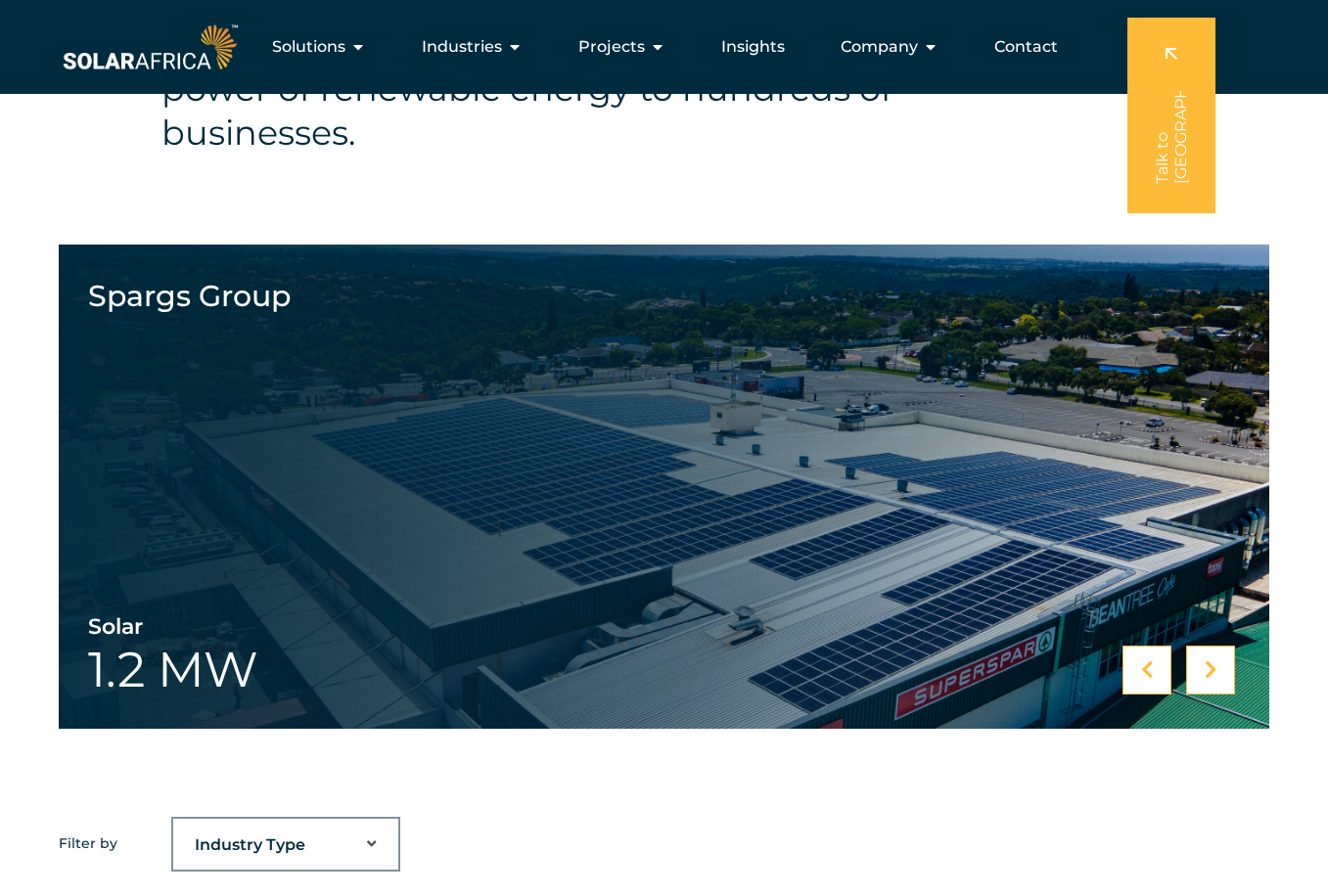
click at [1143, 671] on icon at bounding box center [1147, 670] width 13 height 20
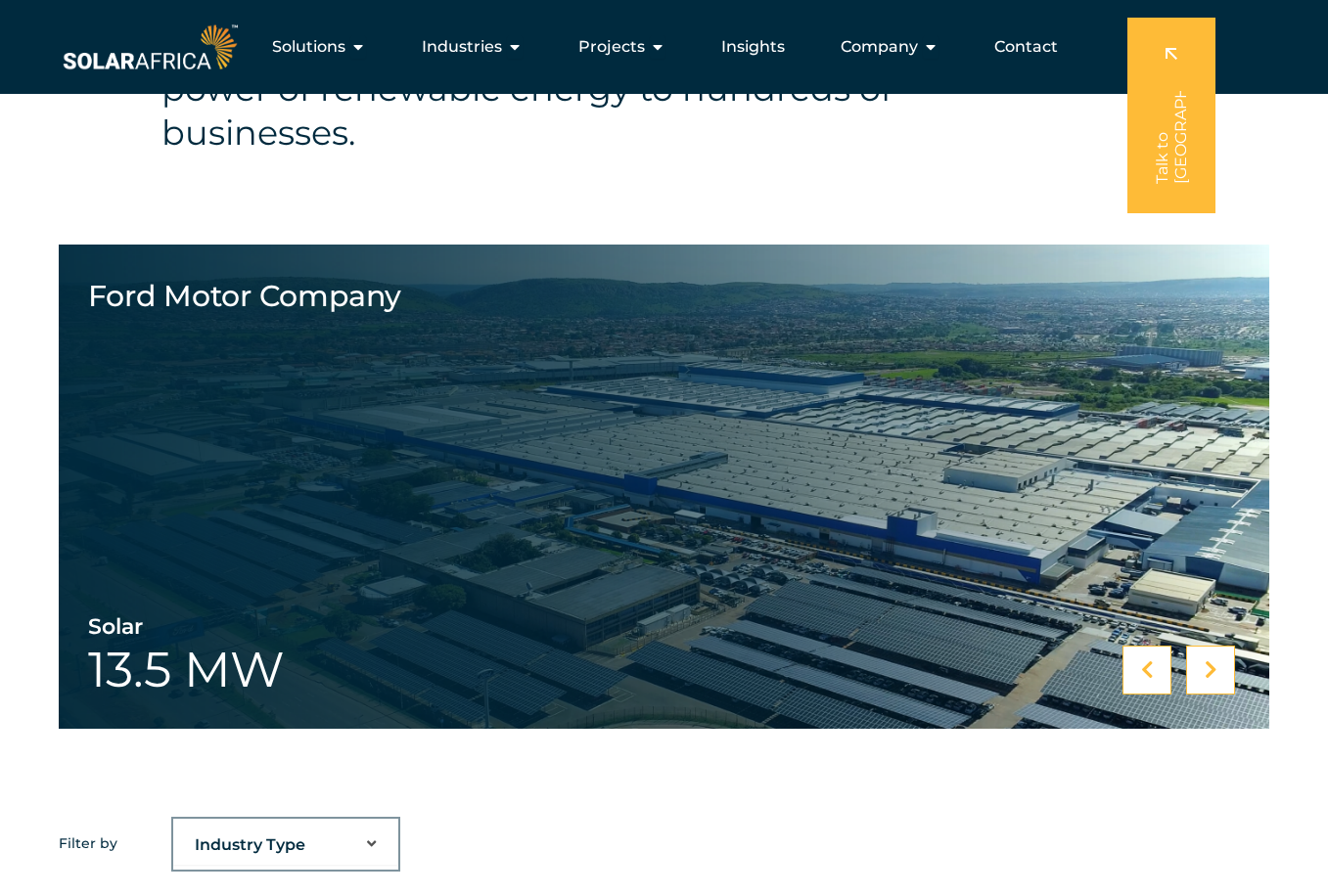
click at [1145, 660] on icon at bounding box center [1147, 670] width 13 height 20
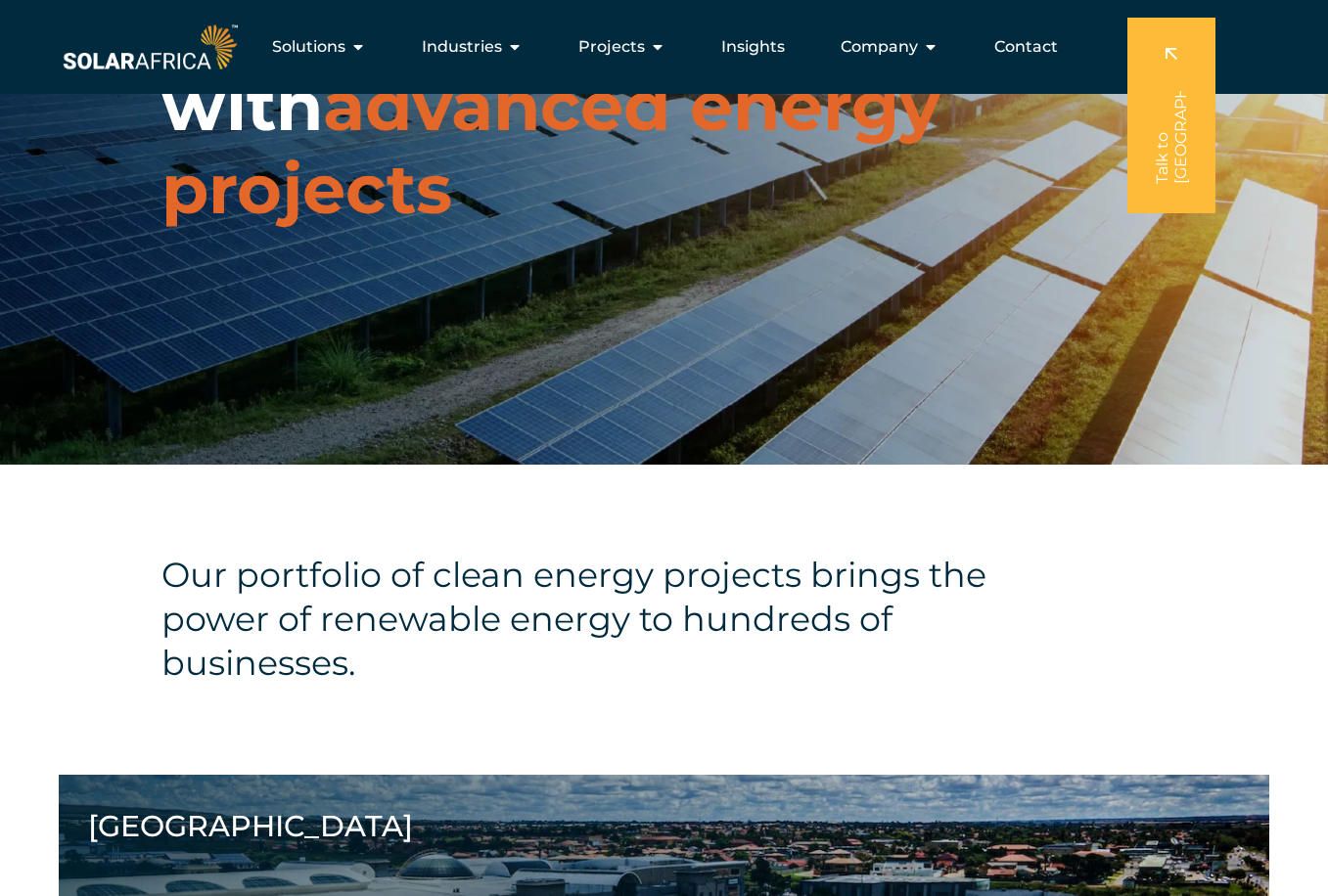
scroll to position [98, 0]
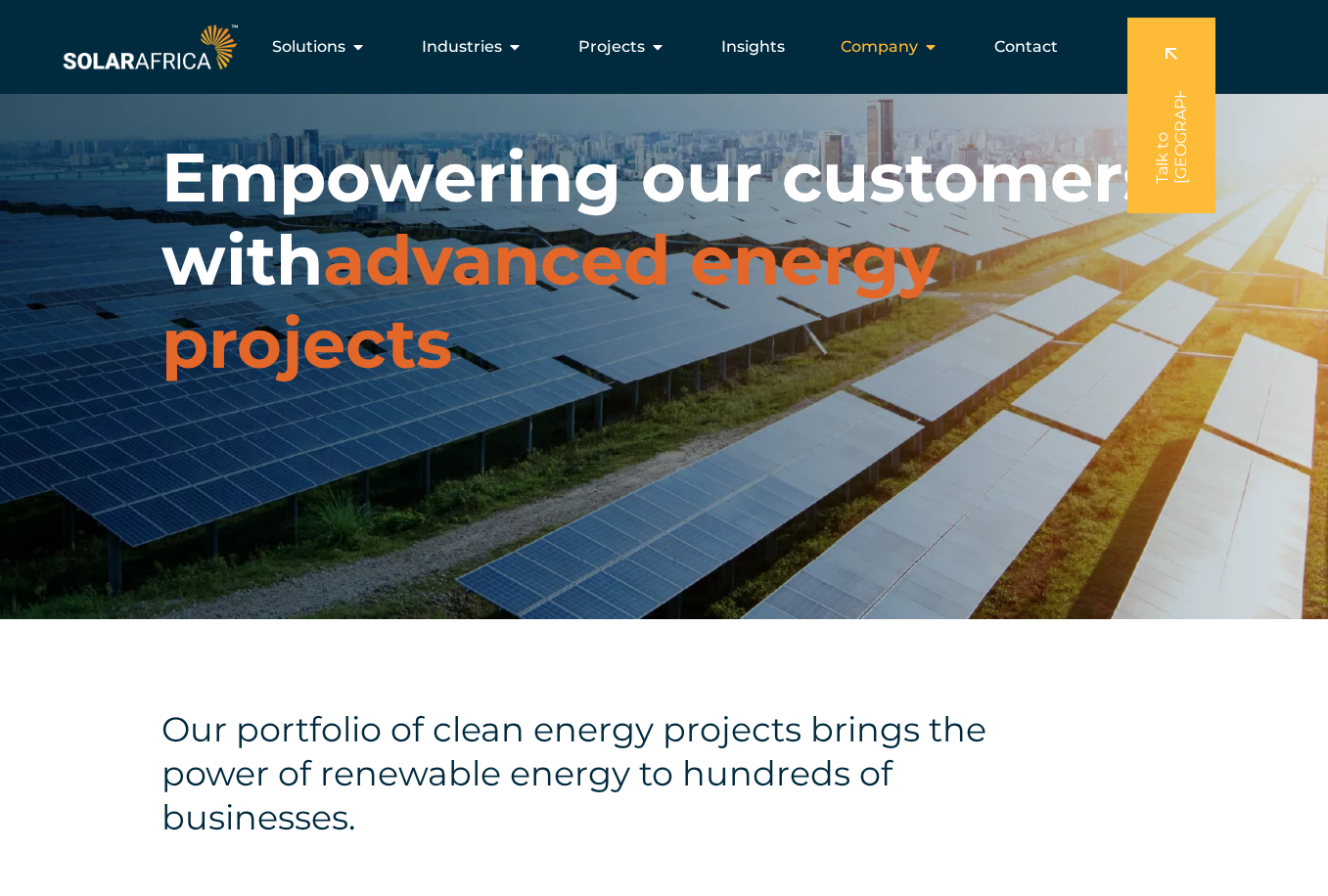
click at [899, 47] on span "Company" at bounding box center [879, 47] width 77 height 24
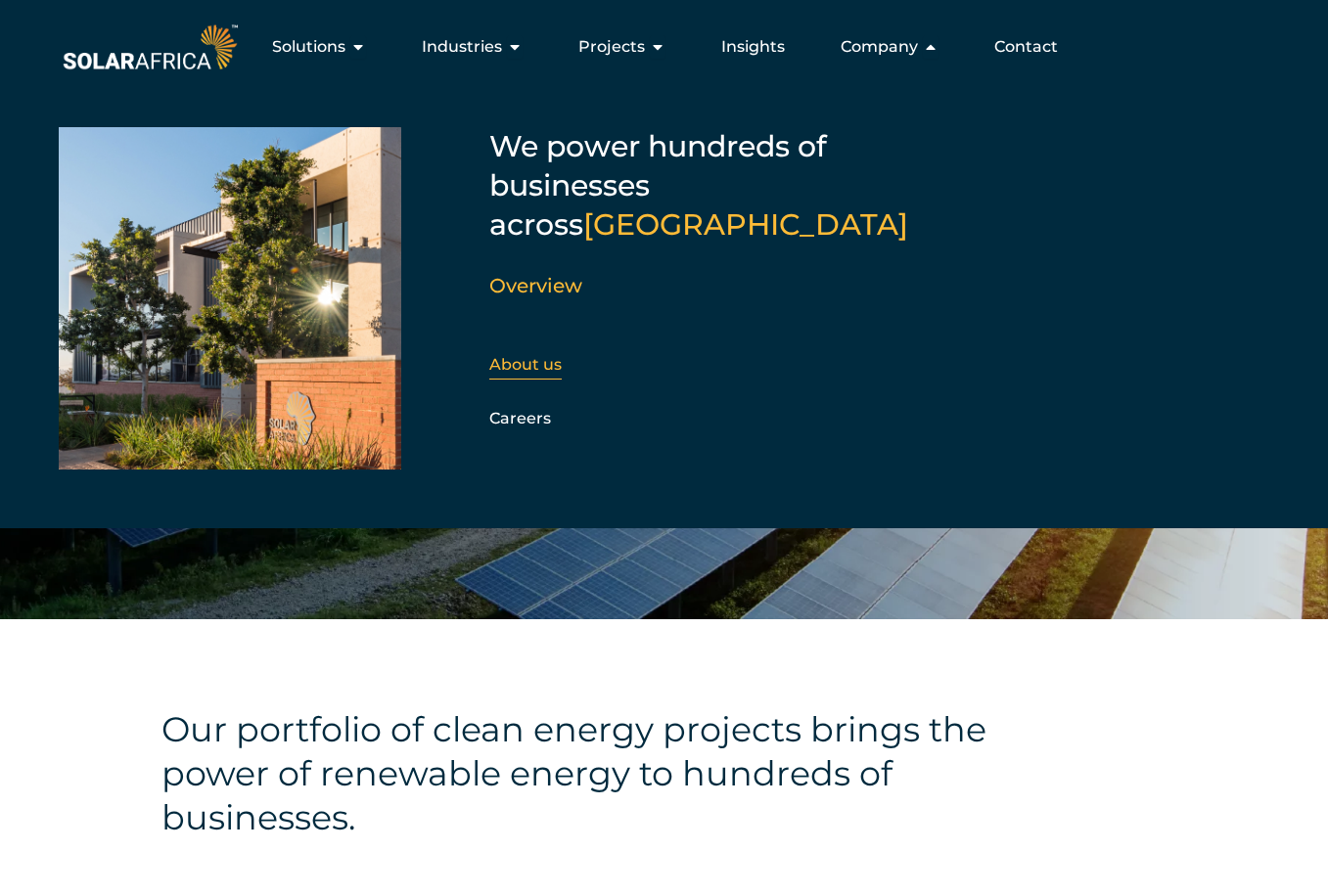
click at [538, 355] on link "About us" at bounding box center [526, 364] width 73 height 19
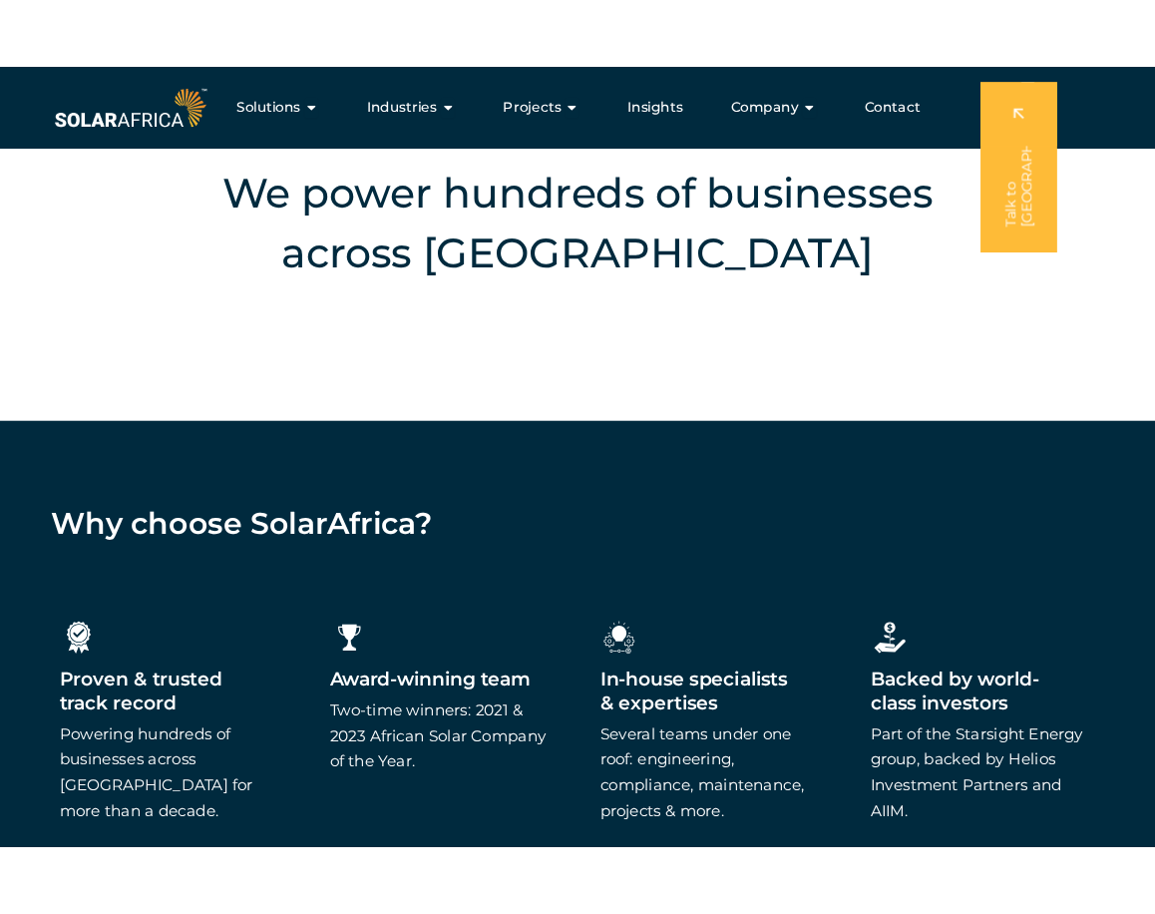
scroll to position [2418, 0]
